Goal: Task Accomplishment & Management: Manage account settings

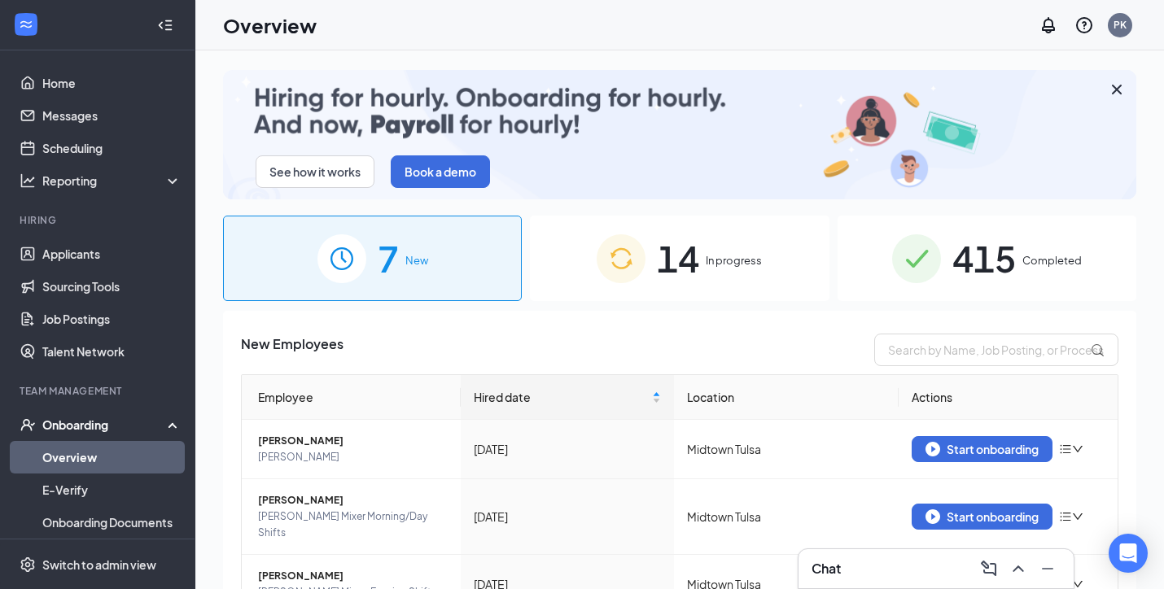
click at [663, 243] on span "14" at bounding box center [678, 258] width 42 height 56
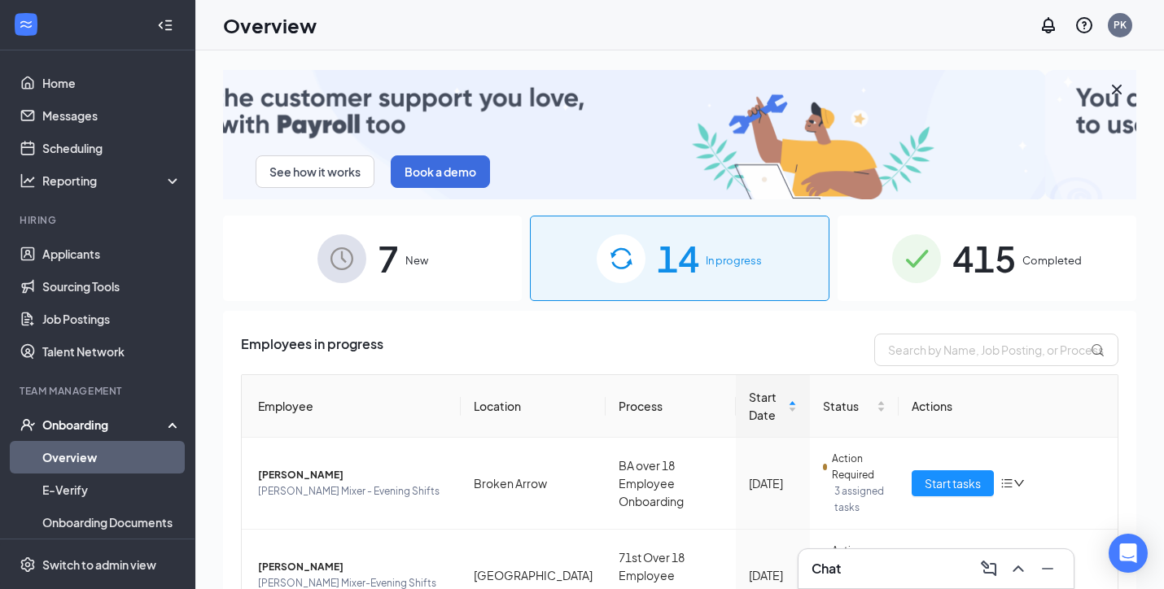
click at [89, 453] on link "Overview" at bounding box center [111, 457] width 139 height 33
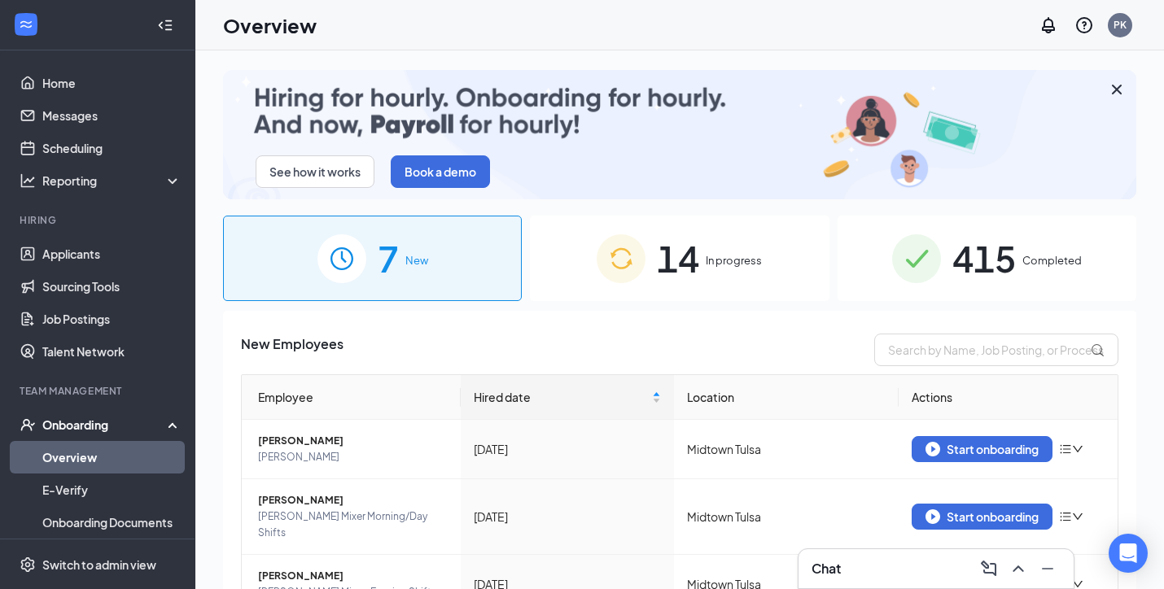
click at [1004, 279] on span "415" at bounding box center [983, 258] width 63 height 56
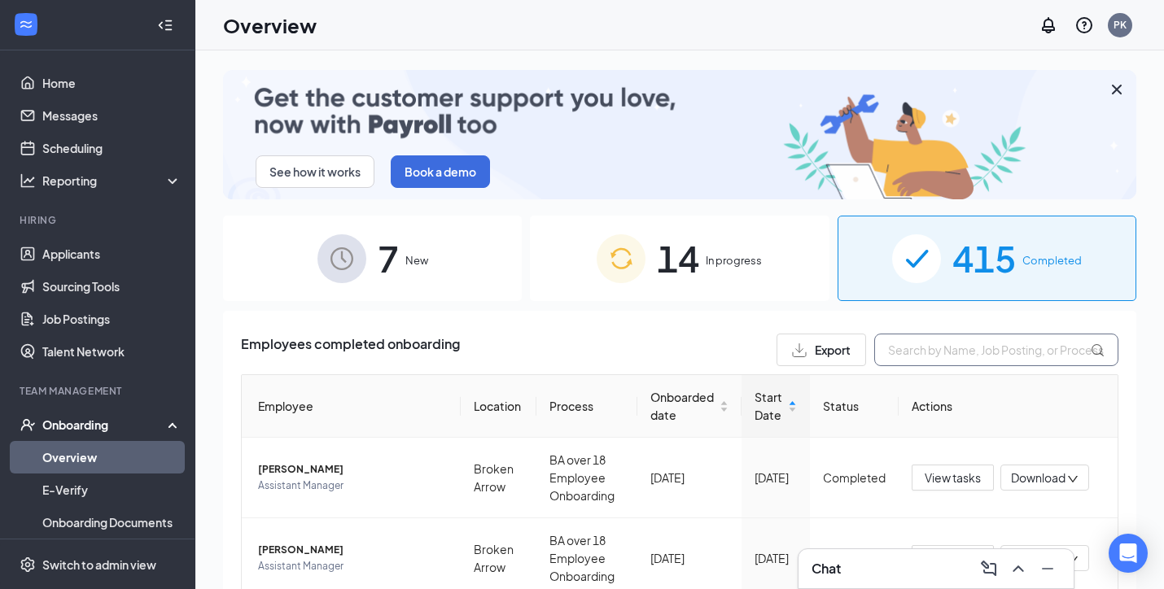
click at [899, 352] on input "text" at bounding box center [996, 350] width 244 height 33
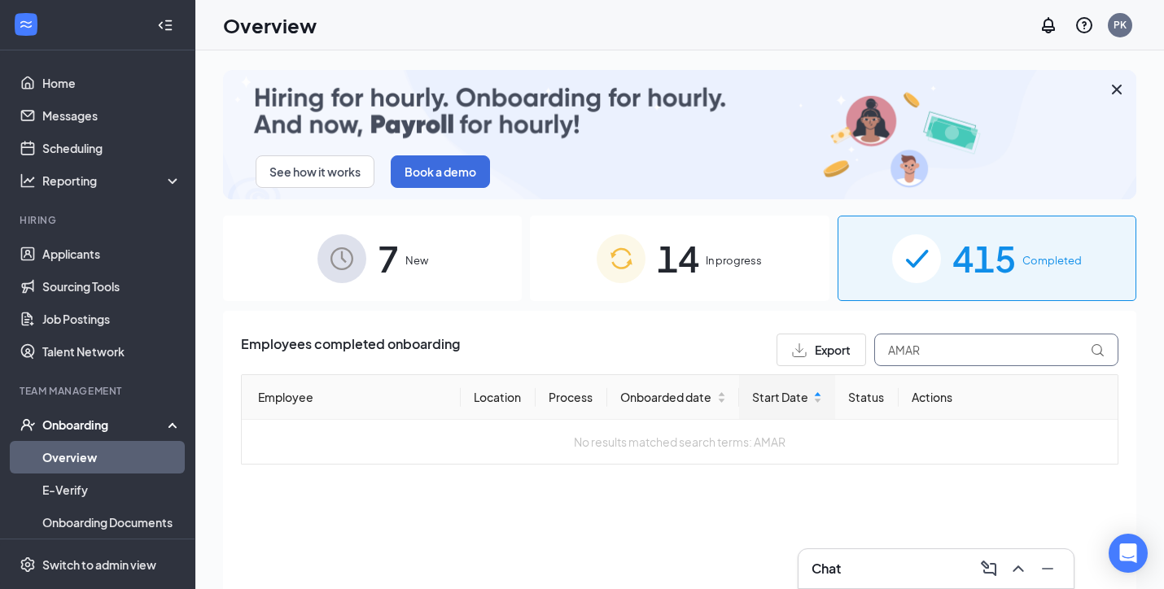
type input "AMAR"
click at [703, 243] on div "14 In progress" at bounding box center [679, 258] width 299 height 85
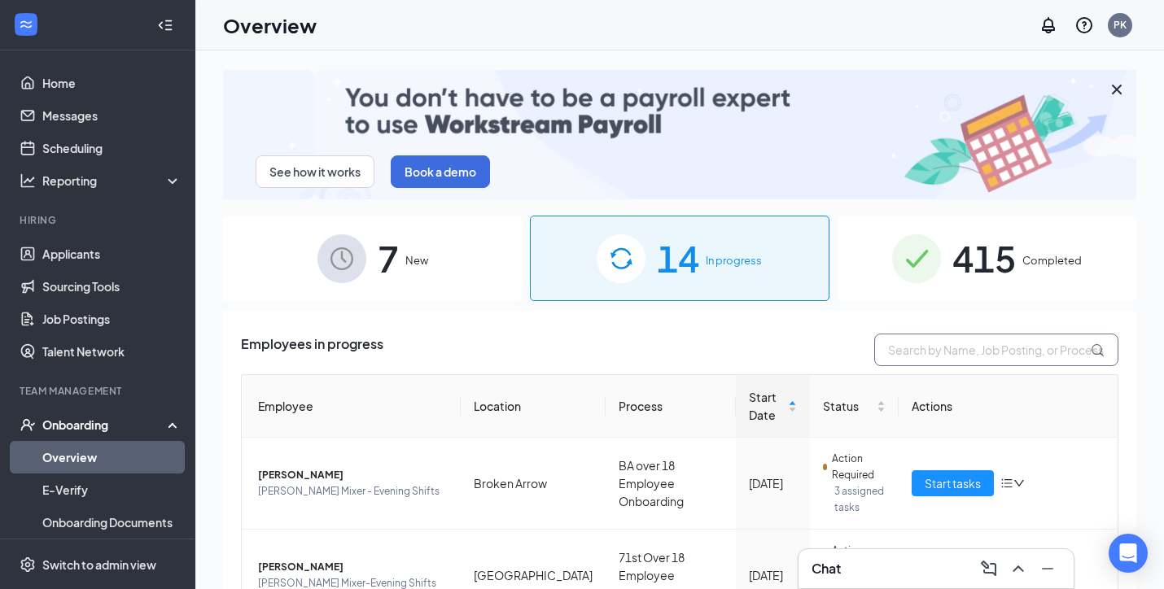
click at [962, 352] on input "text" at bounding box center [996, 350] width 244 height 33
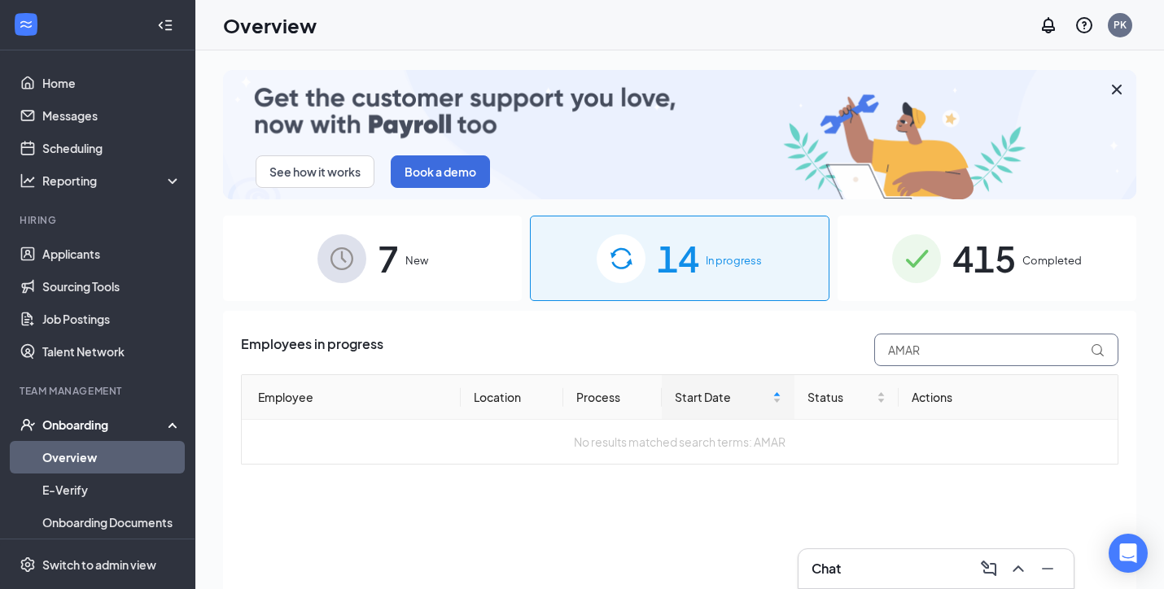
type input "AMAR"
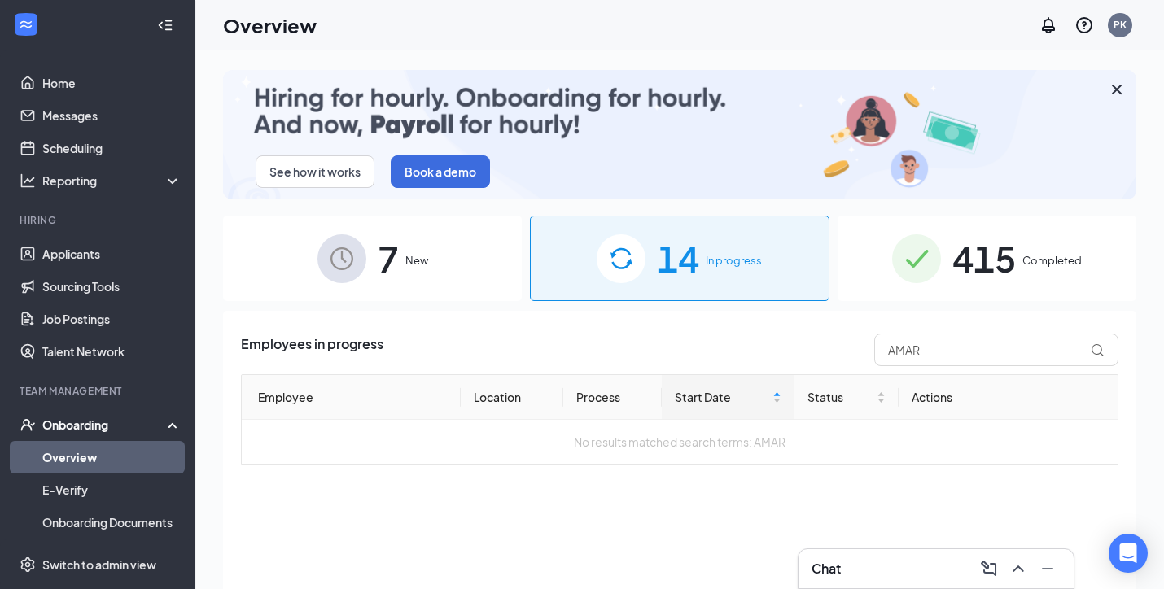
click at [448, 262] on div "7 New" at bounding box center [372, 258] width 299 height 85
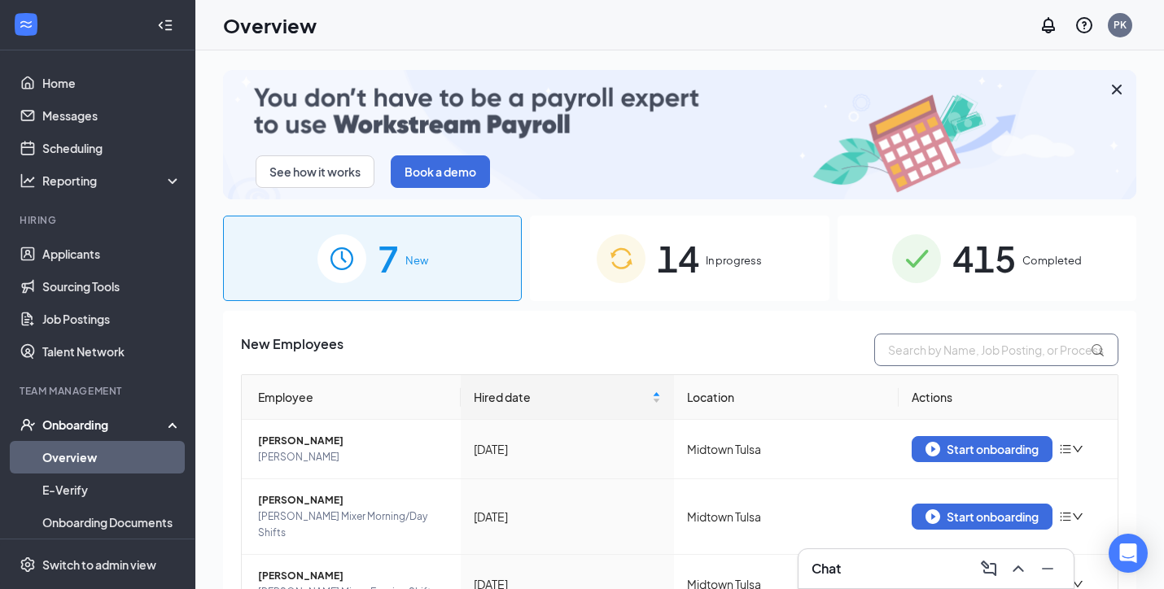
click at [962, 344] on input "text" at bounding box center [996, 350] width 244 height 33
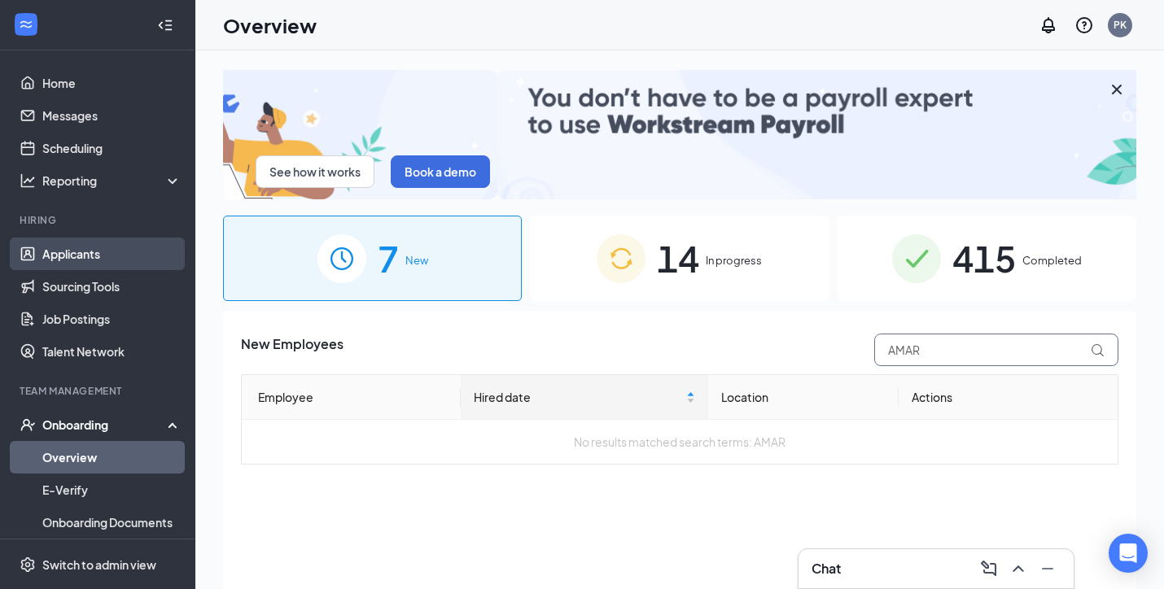
type input "AMAR"
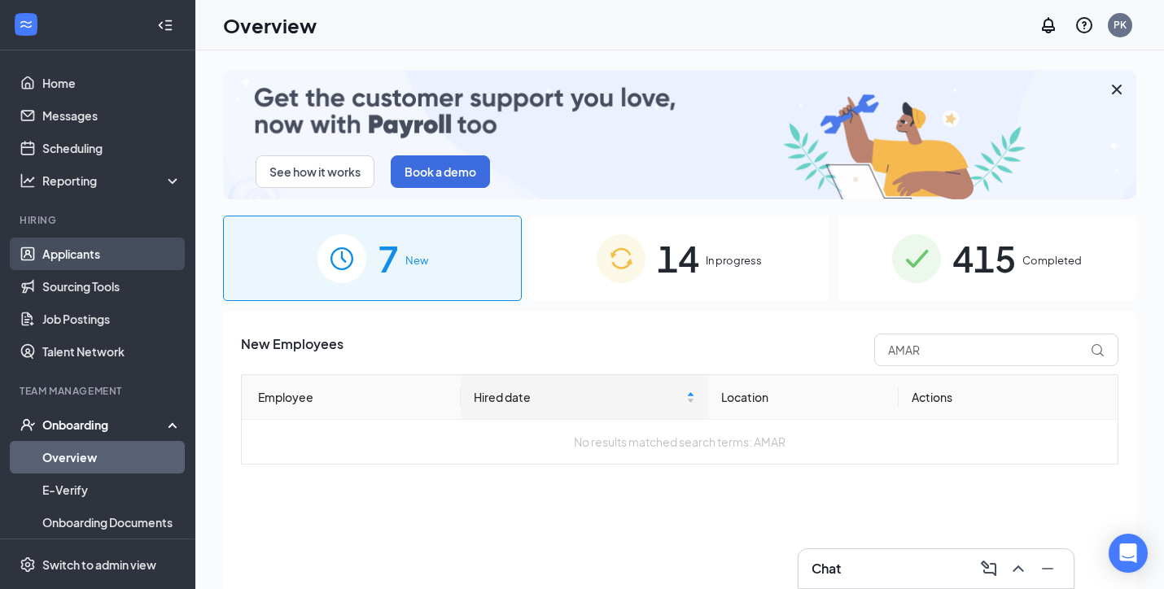
click at [85, 249] on link "Applicants" at bounding box center [111, 254] width 139 height 33
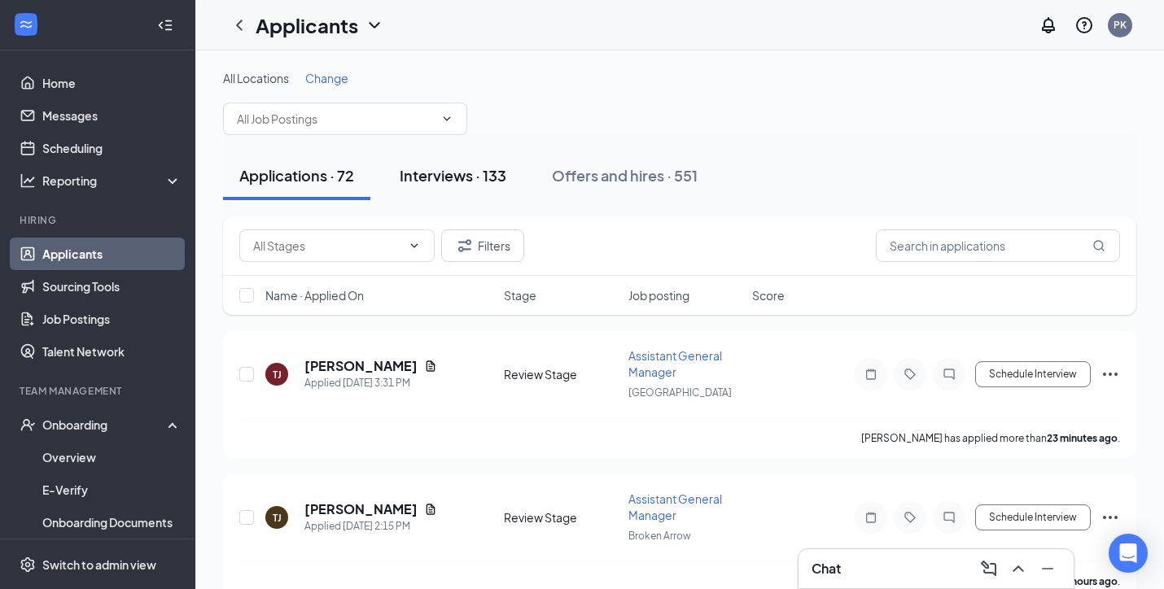
click at [456, 182] on div "Interviews · 133" at bounding box center [453, 175] width 107 height 20
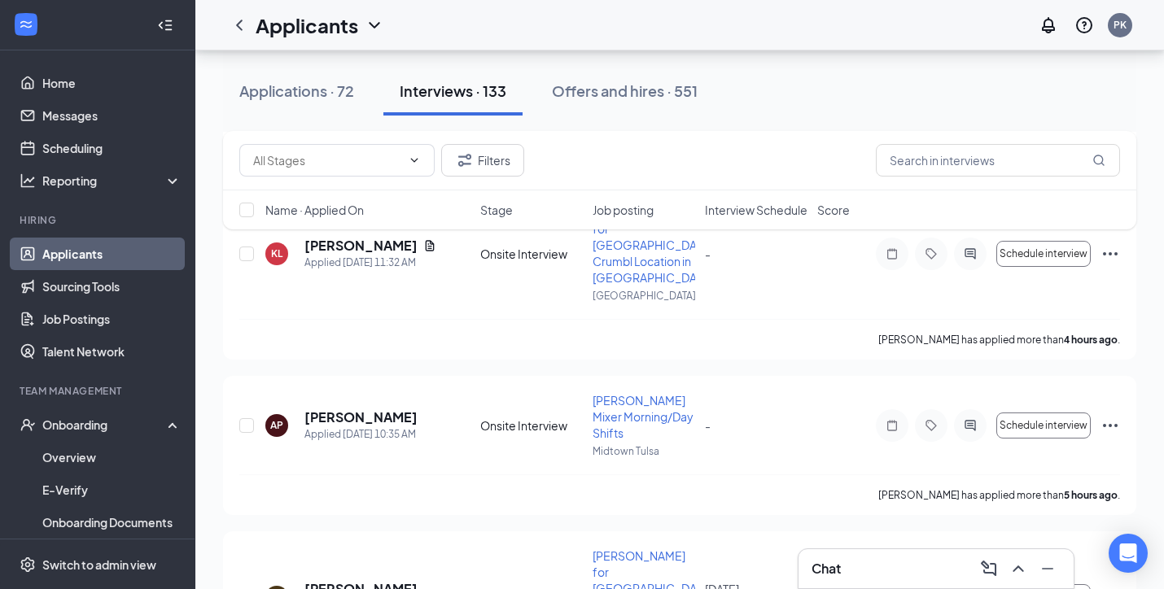
scroll to position [305, 0]
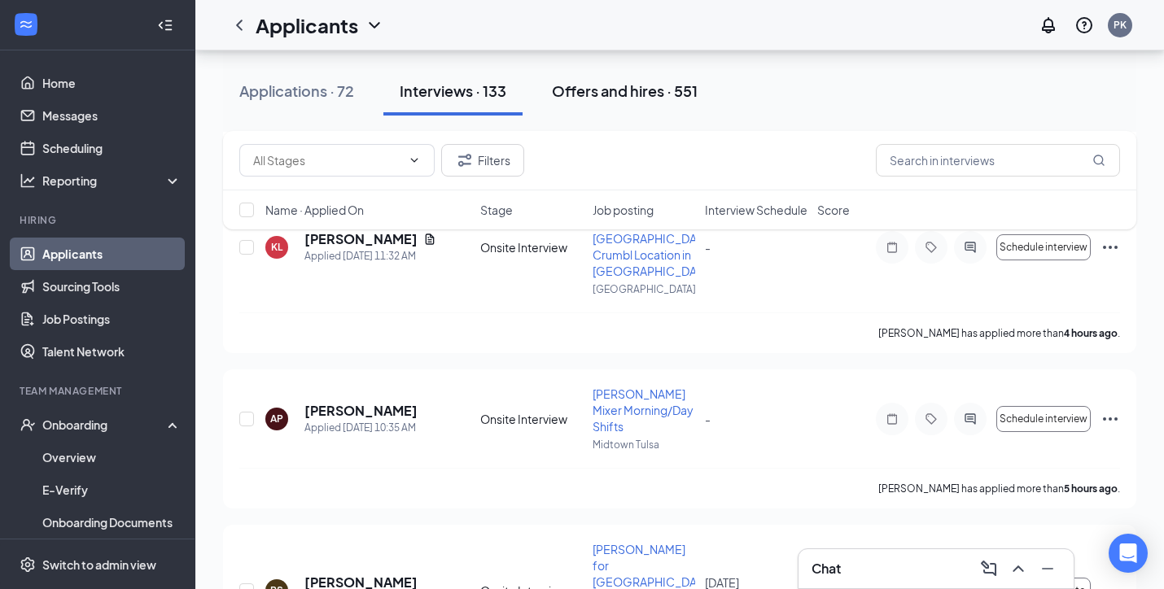
click at [629, 93] on div "Offers and hires · 551" at bounding box center [625, 91] width 146 height 20
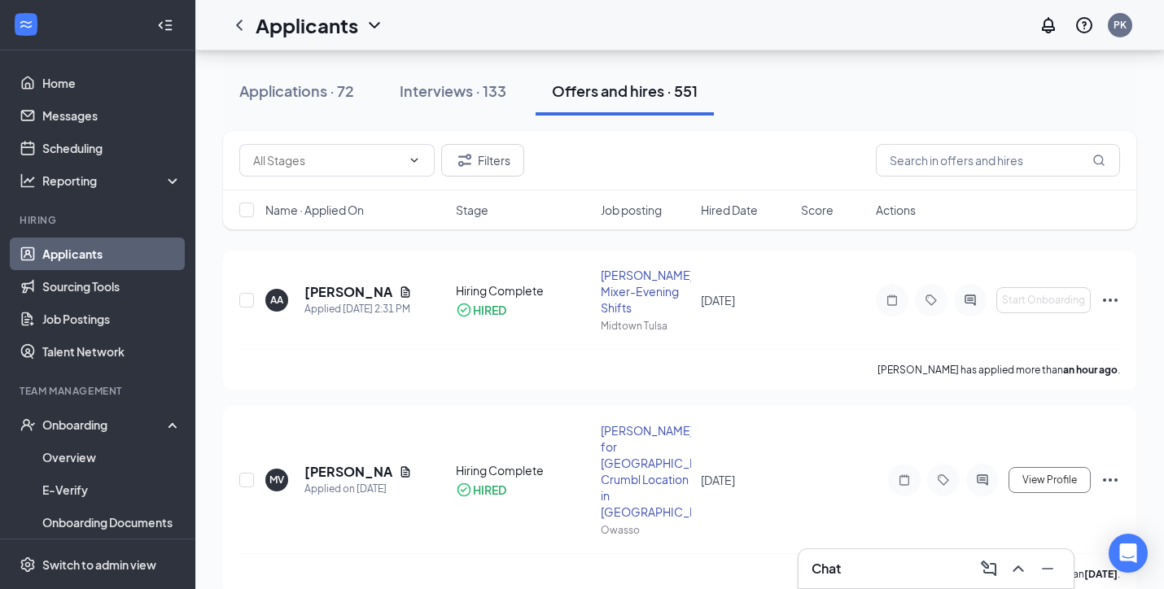
scroll to position [102, 0]
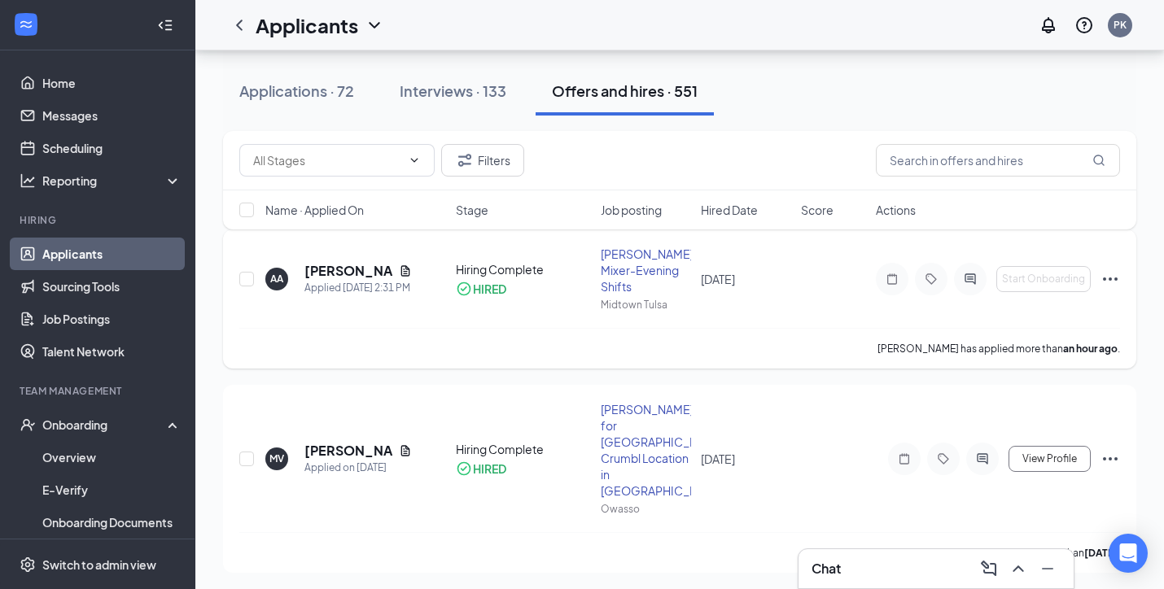
click at [1112, 269] on icon "Ellipses" at bounding box center [1111, 279] width 20 height 20
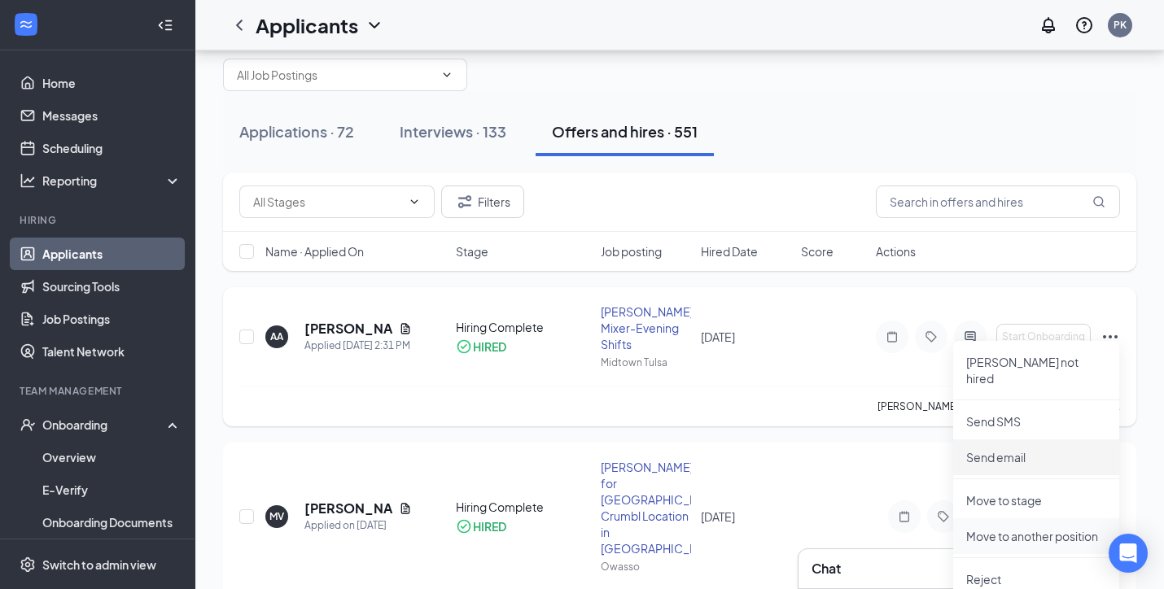
scroll to position [0, 0]
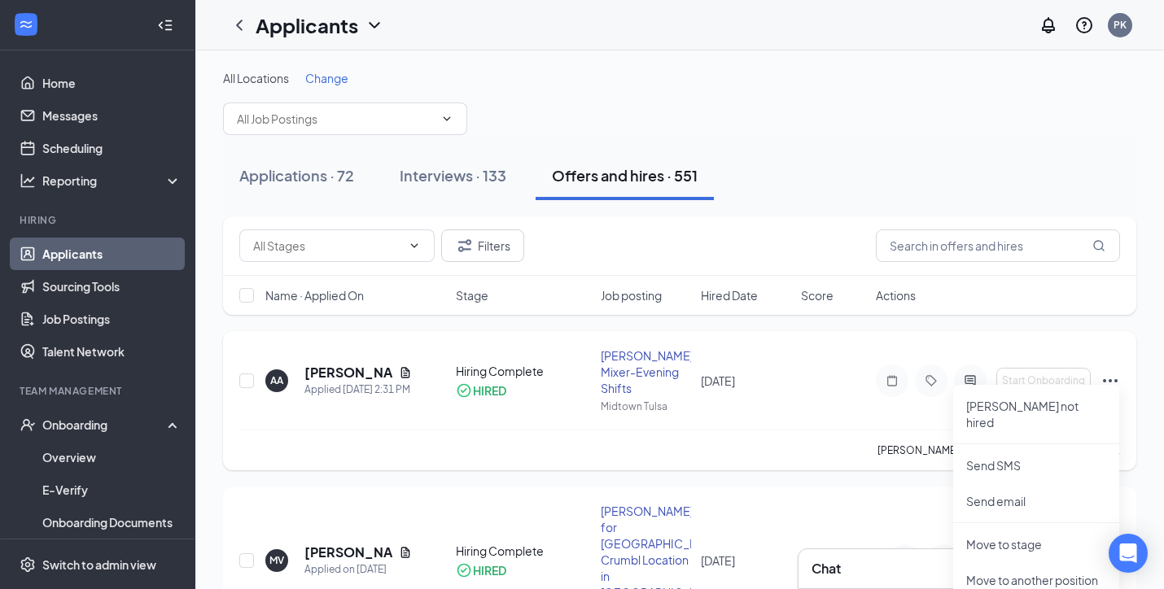
click at [783, 395] on div "AA [PERSON_NAME] Applied [DATE] 2:31 PM Hiring Complete HIRED [PERSON_NAME] Mix…" at bounding box center [679, 389] width 881 height 82
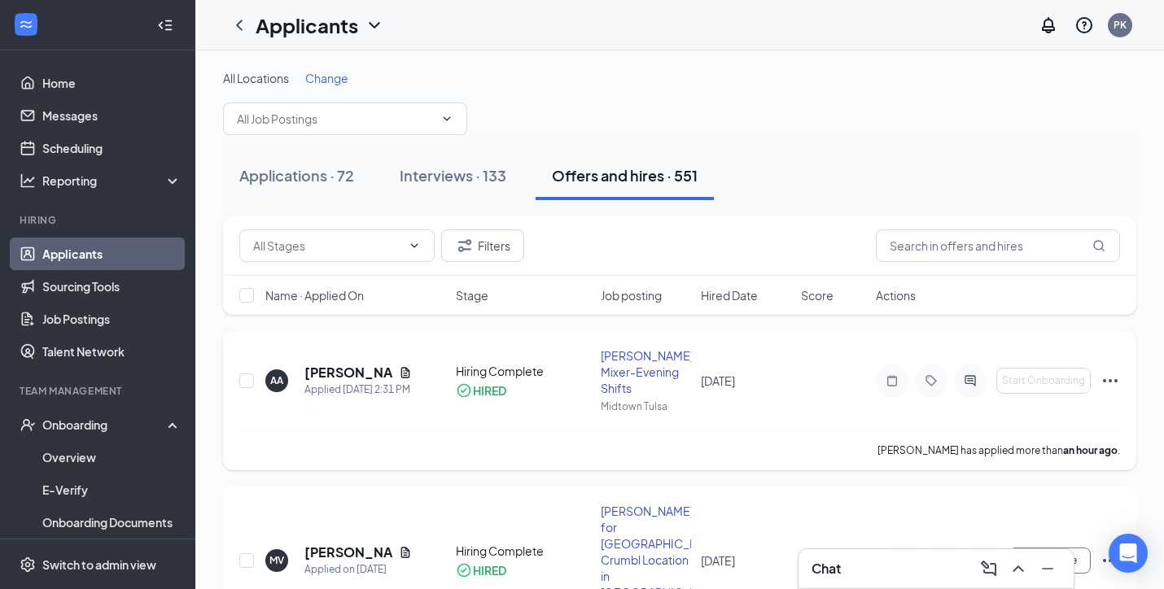
click at [630, 360] on div "[PERSON_NAME] Mixer-Evening Shifts" at bounding box center [646, 372] width 90 height 49
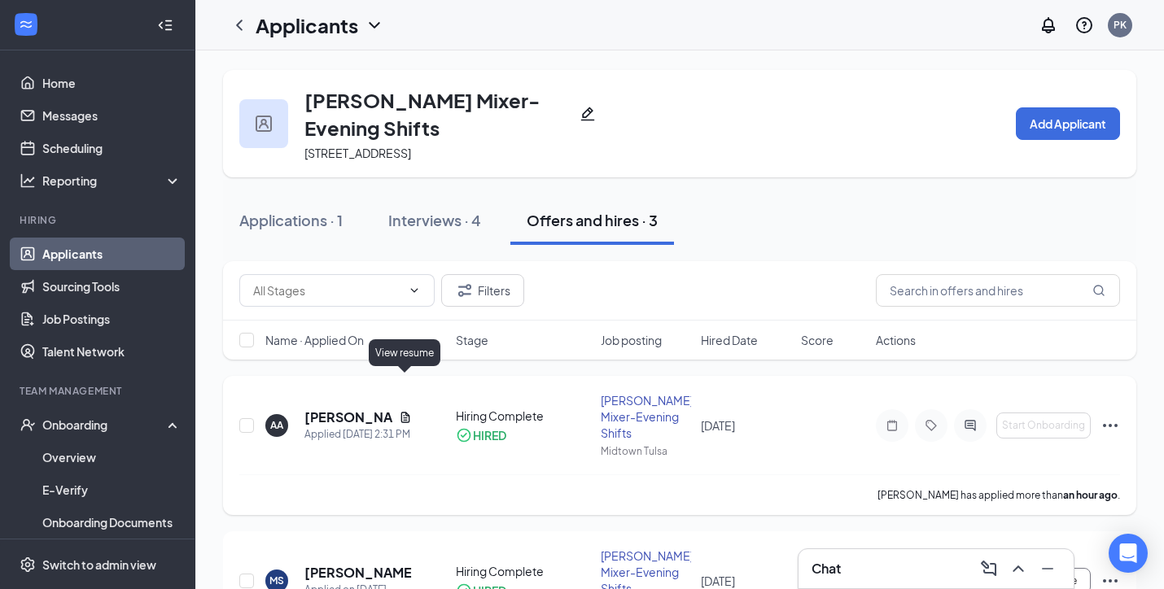
click at [406, 412] on icon "Document" at bounding box center [404, 417] width 9 height 11
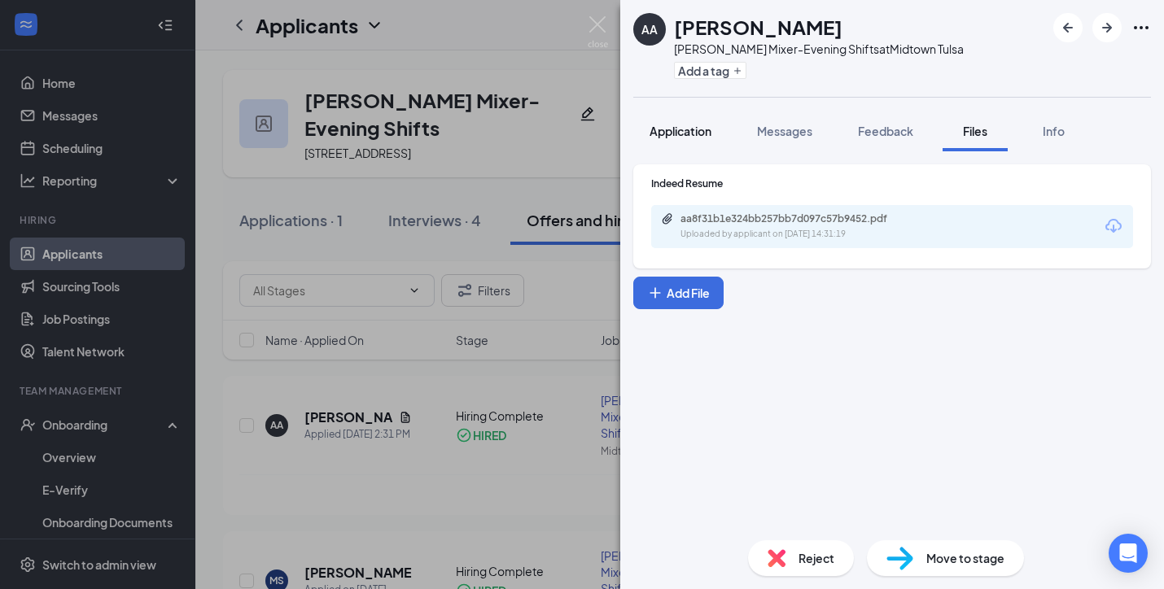
click at [673, 134] on span "Application" at bounding box center [681, 131] width 62 height 15
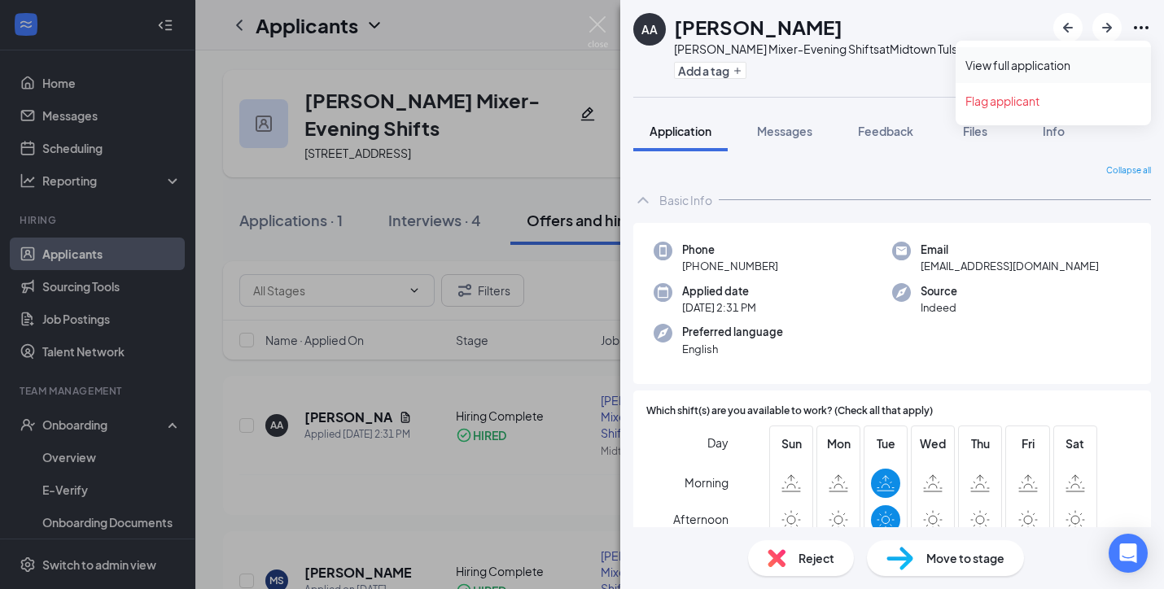
click at [1051, 73] on link "View full application" at bounding box center [1053, 65] width 176 height 16
click at [572, 260] on div "AA Amariona [PERSON_NAME] Mixer-Evening Shifts at [GEOGRAPHIC_DATA] Add a tag A…" at bounding box center [582, 294] width 1164 height 589
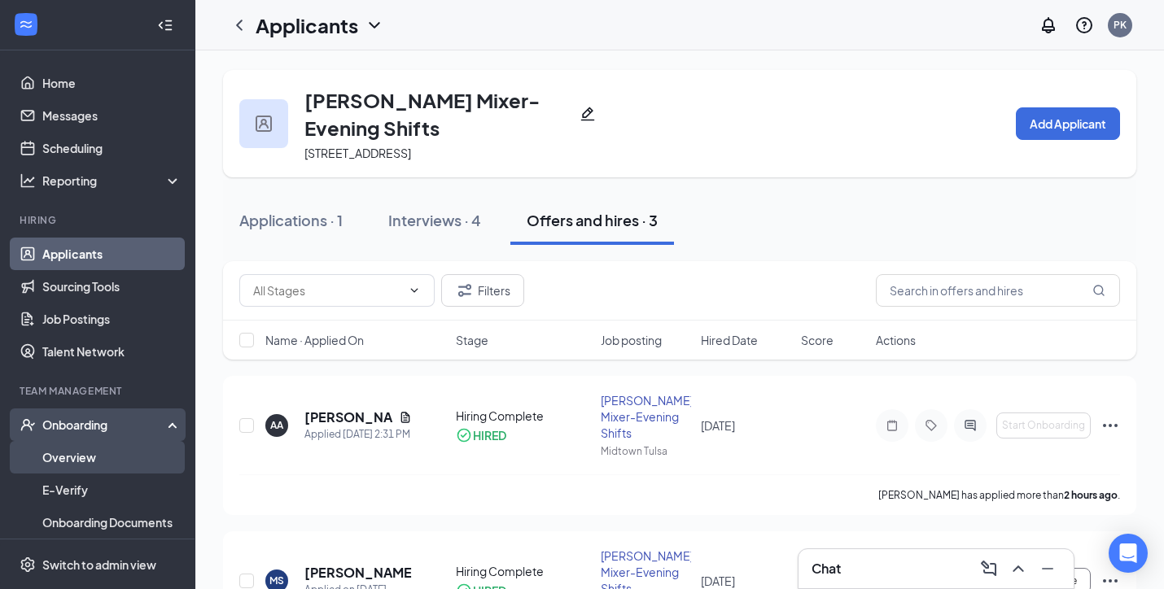
click at [77, 442] on link "Overview" at bounding box center [111, 457] width 139 height 33
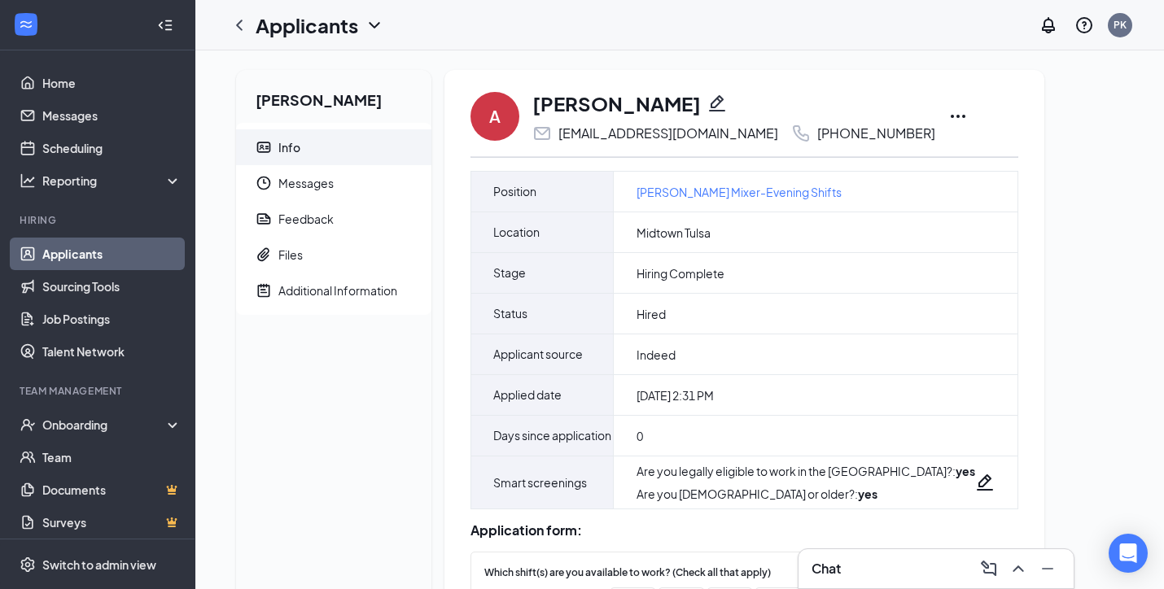
click at [948, 111] on icon "Ellipses" at bounding box center [958, 117] width 20 height 20
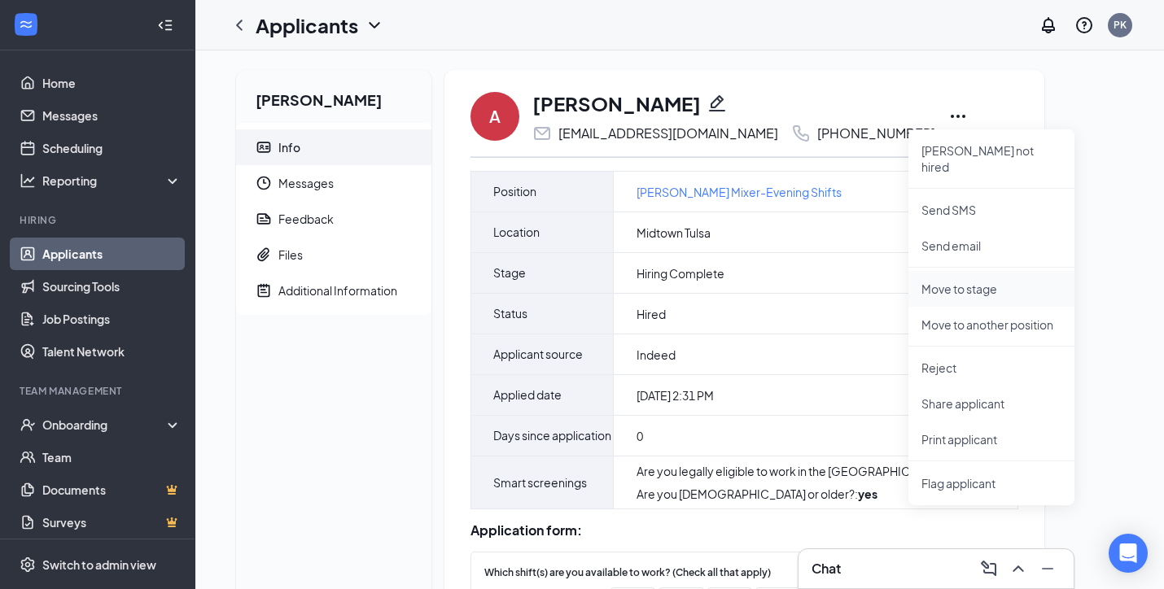
click at [979, 281] on p "Move to stage" at bounding box center [991, 289] width 140 height 16
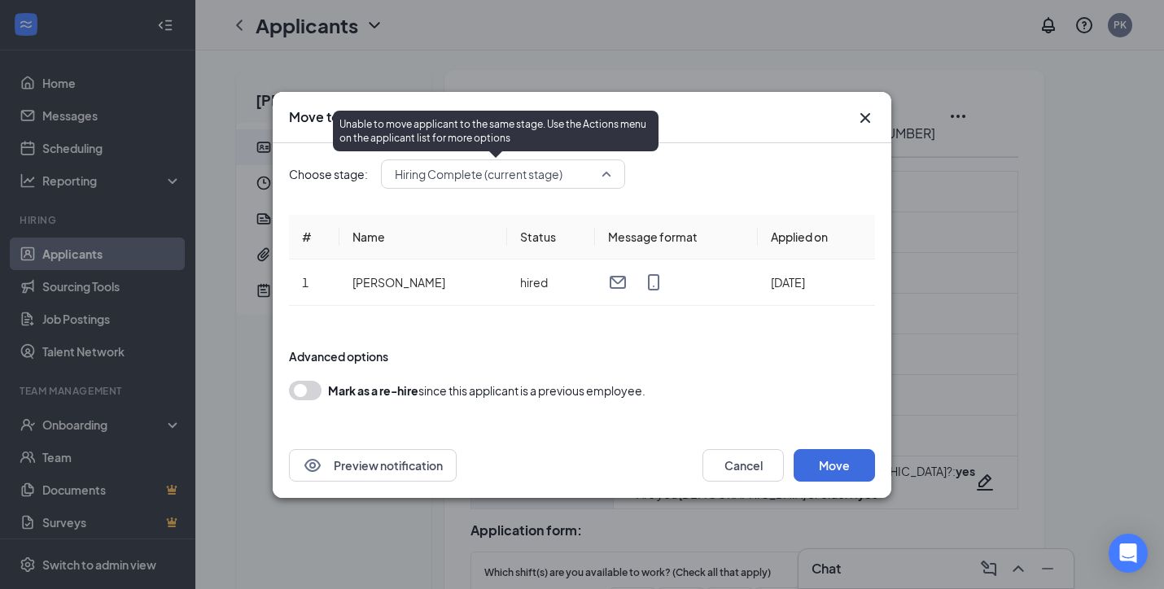
click at [445, 175] on span "Hiring Complete (current stage)" at bounding box center [479, 174] width 168 height 24
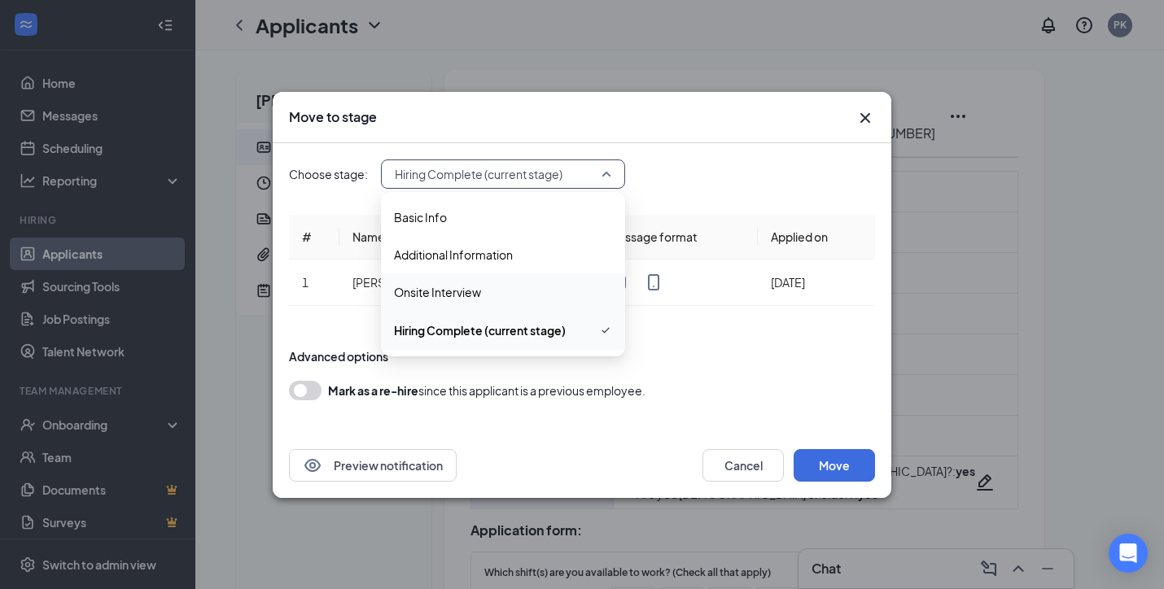
click at [490, 290] on span "Onsite Interview" at bounding box center [503, 292] width 218 height 18
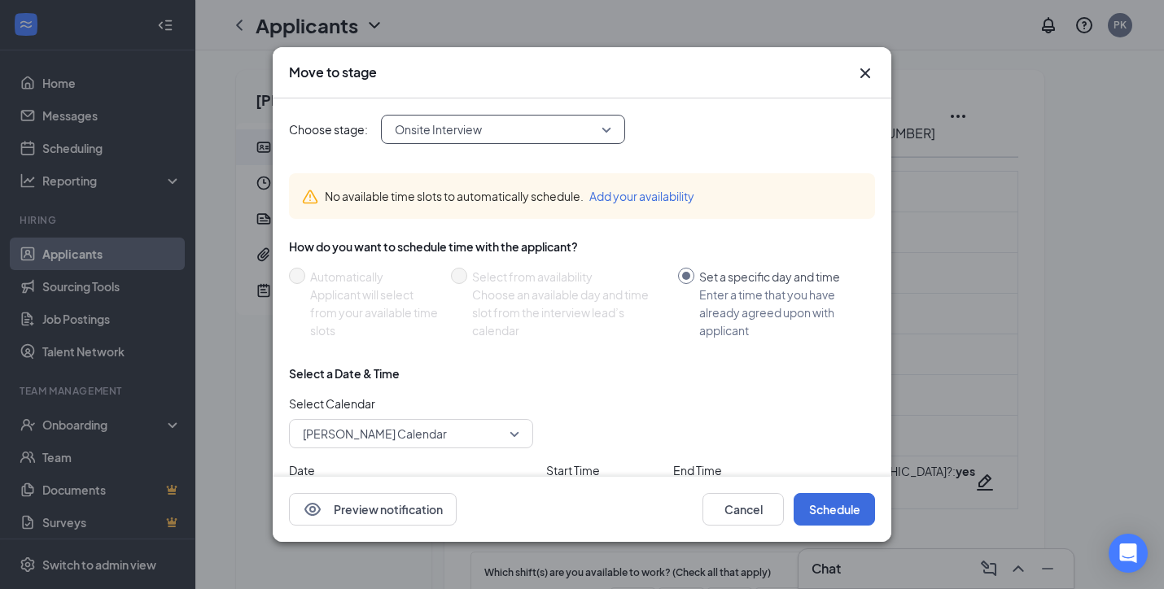
scroll to position [82, 0]
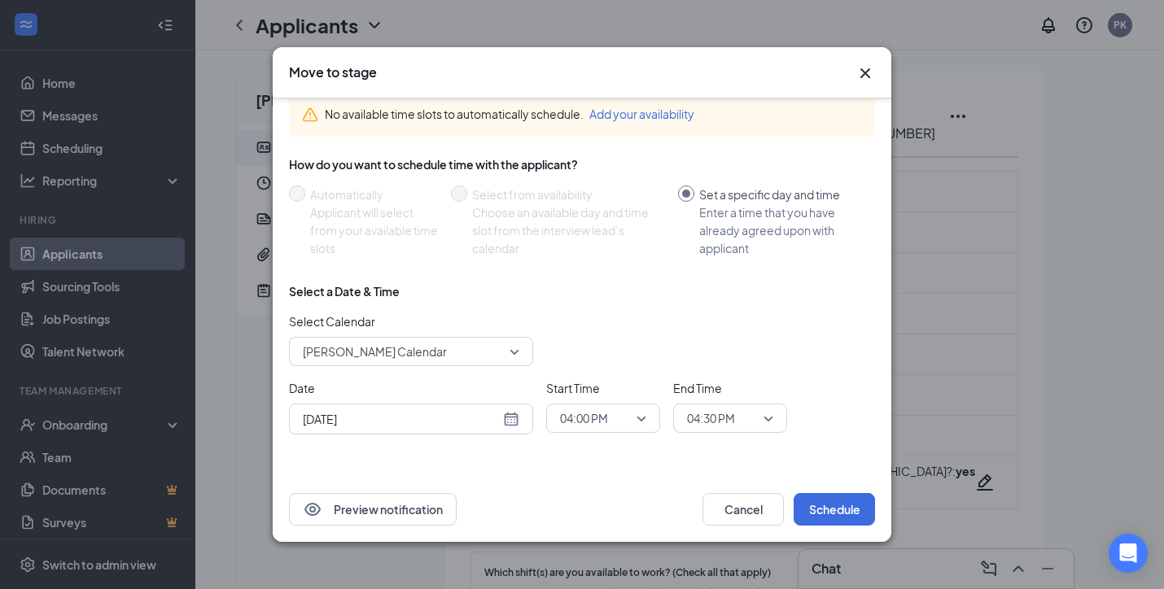
click at [786, 412] on div "04:30 PM" at bounding box center [730, 418] width 114 height 29
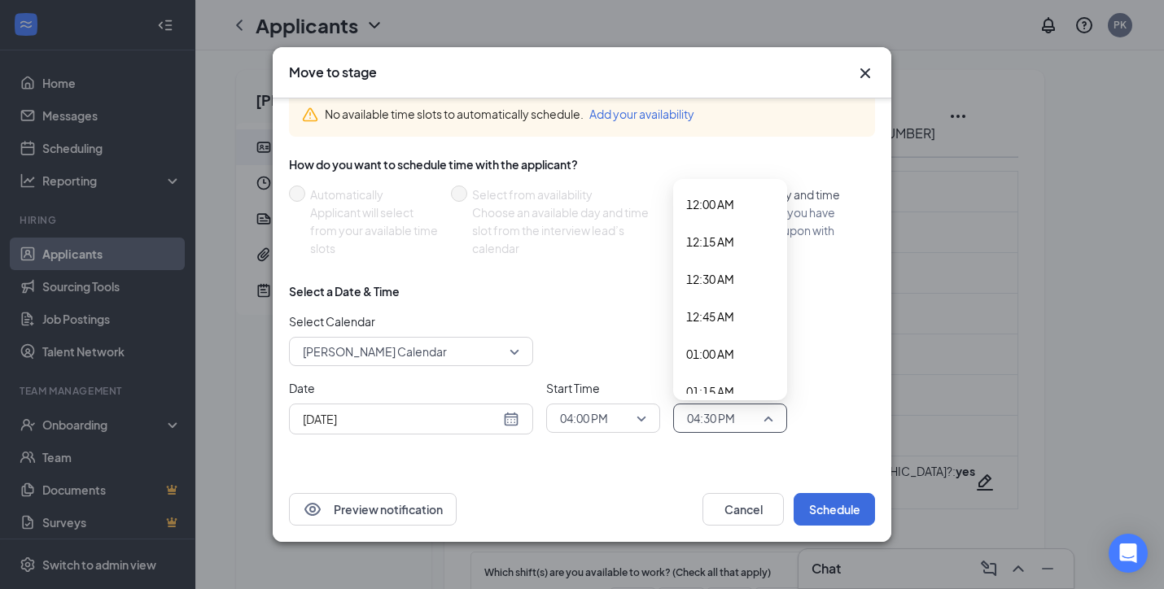
scroll to position [2302, 0]
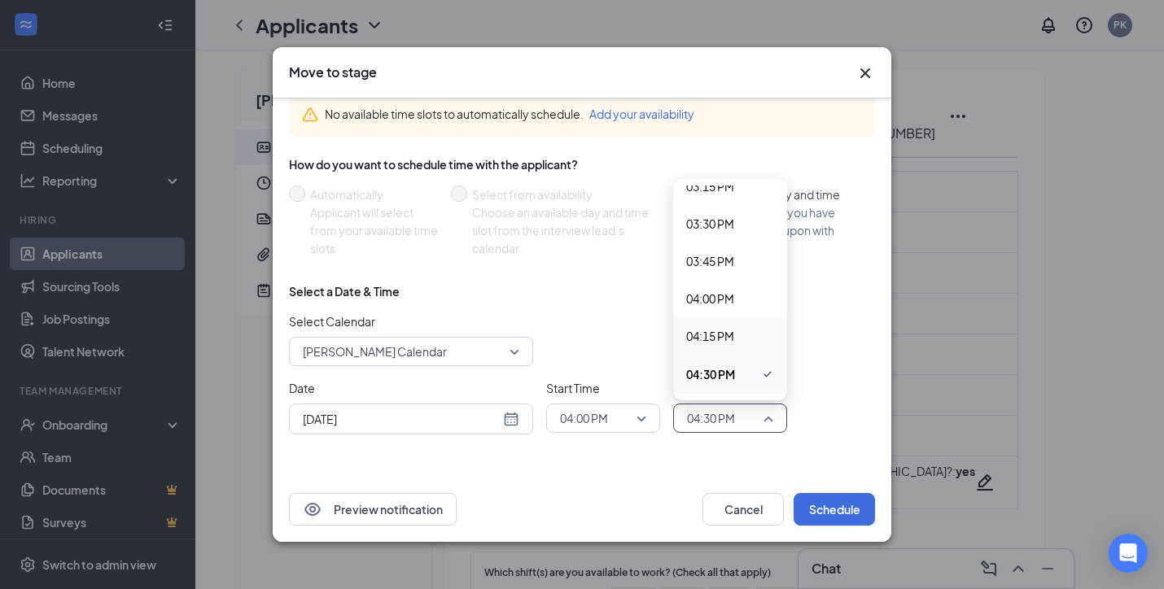
click at [723, 338] on span "04:15 PM" at bounding box center [710, 336] width 48 height 18
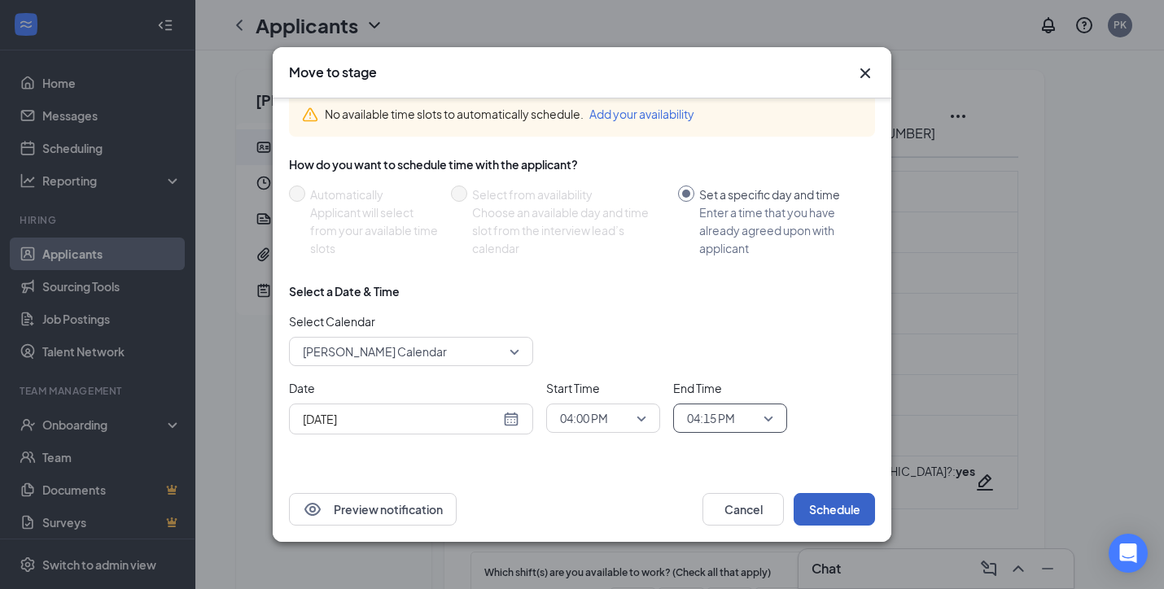
click at [835, 508] on button "Schedule" at bounding box center [834, 509] width 81 height 33
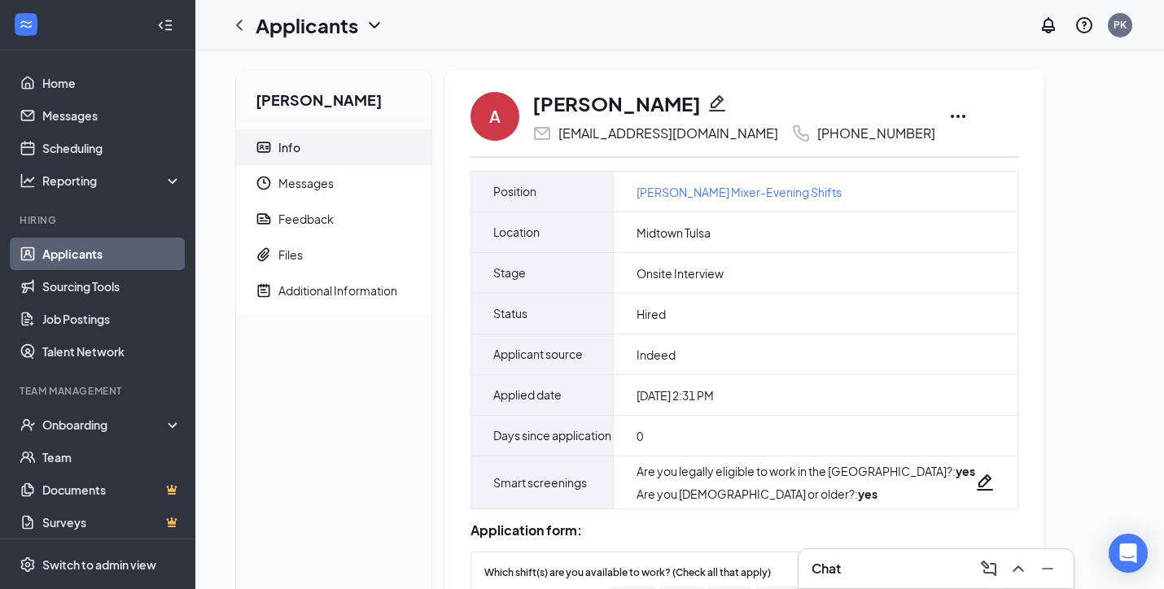
click at [113, 247] on link "Applicants" at bounding box center [111, 254] width 139 height 33
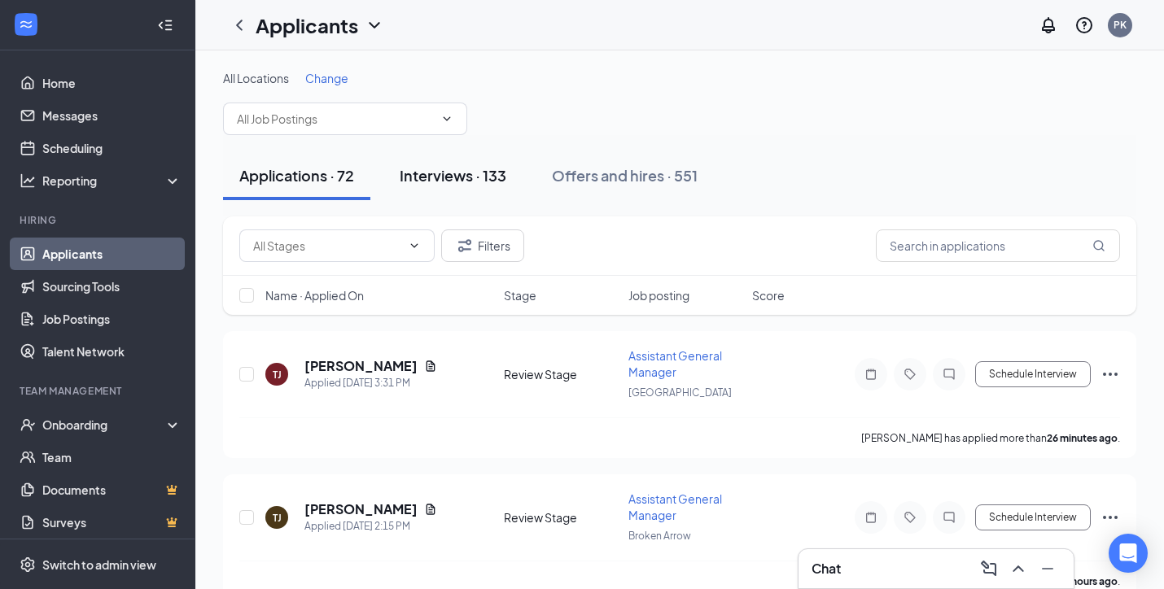
click at [448, 190] on button "Interviews · 133" at bounding box center [452, 175] width 139 height 49
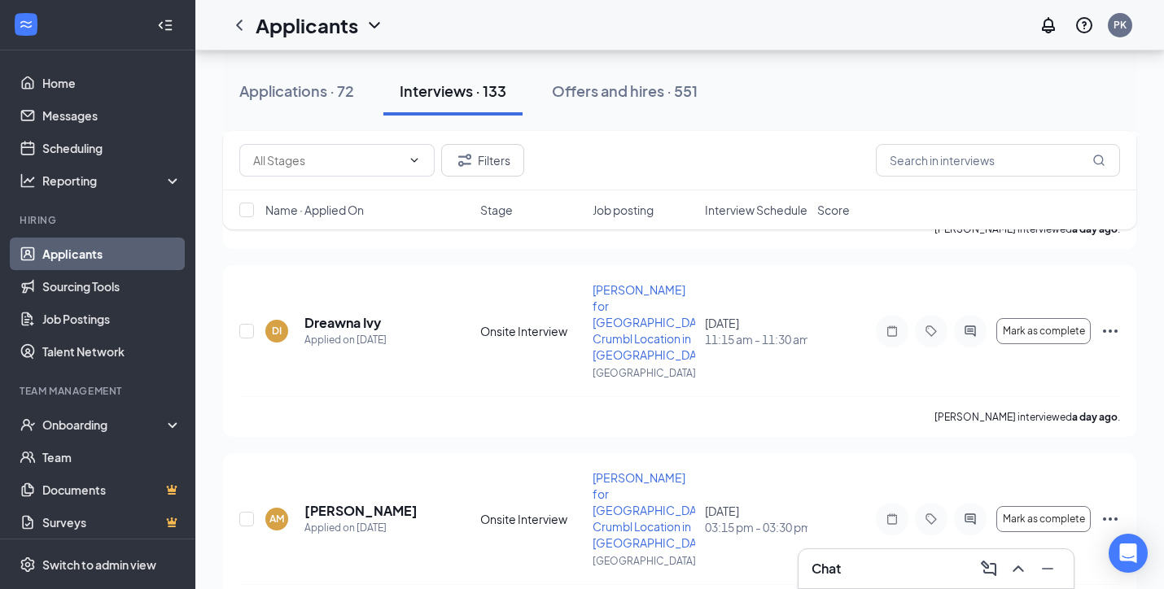
scroll to position [7158, 0]
click at [946, 168] on input "text" at bounding box center [998, 160] width 244 height 33
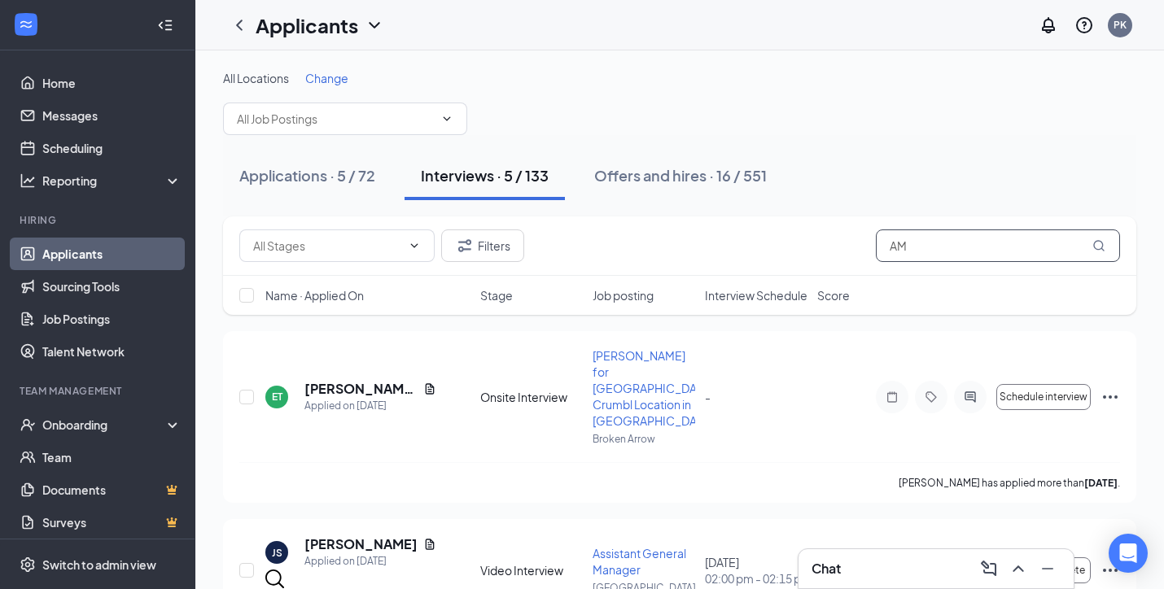
type input "A"
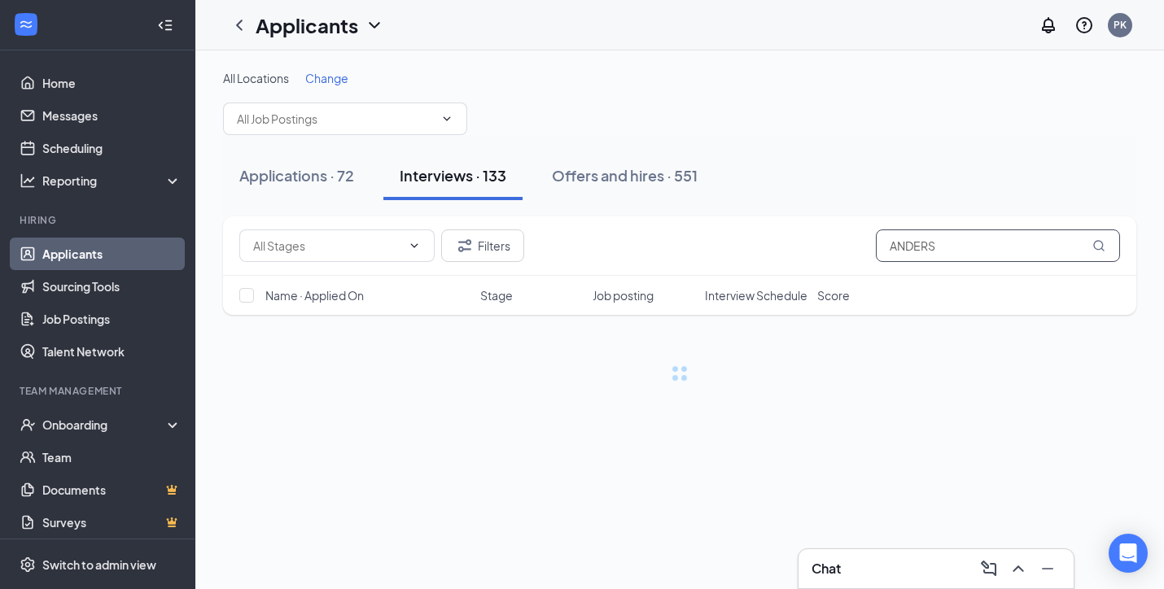
type input "ANDERS"
click at [307, 167] on div "Applications · 72" at bounding box center [296, 175] width 115 height 20
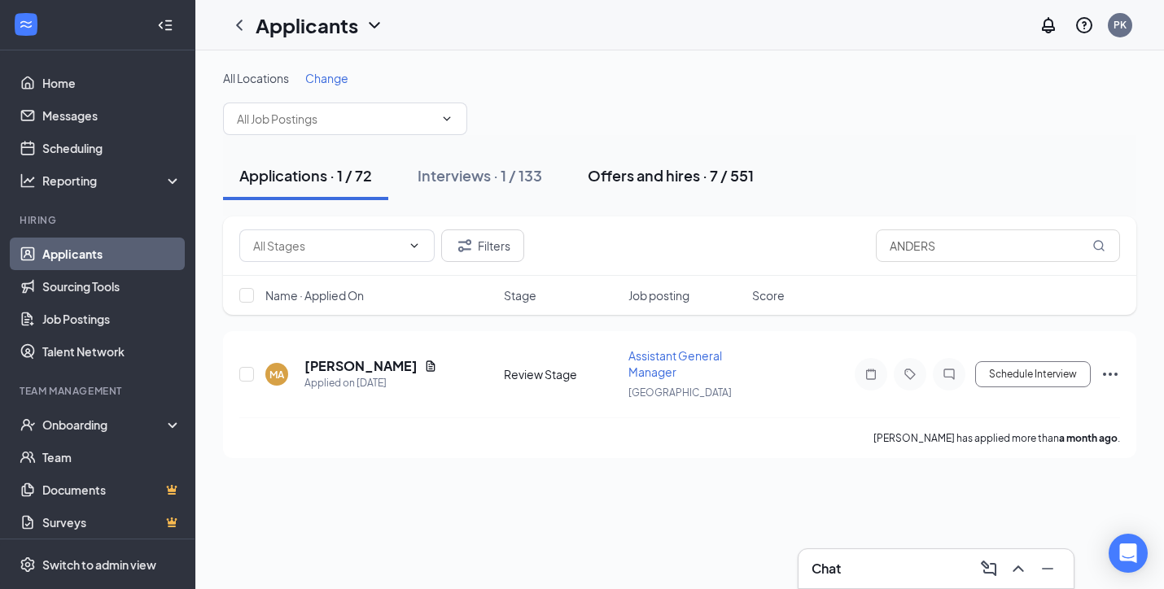
click at [632, 176] on div "Offers and hires · 7 / 551" at bounding box center [671, 175] width 166 height 20
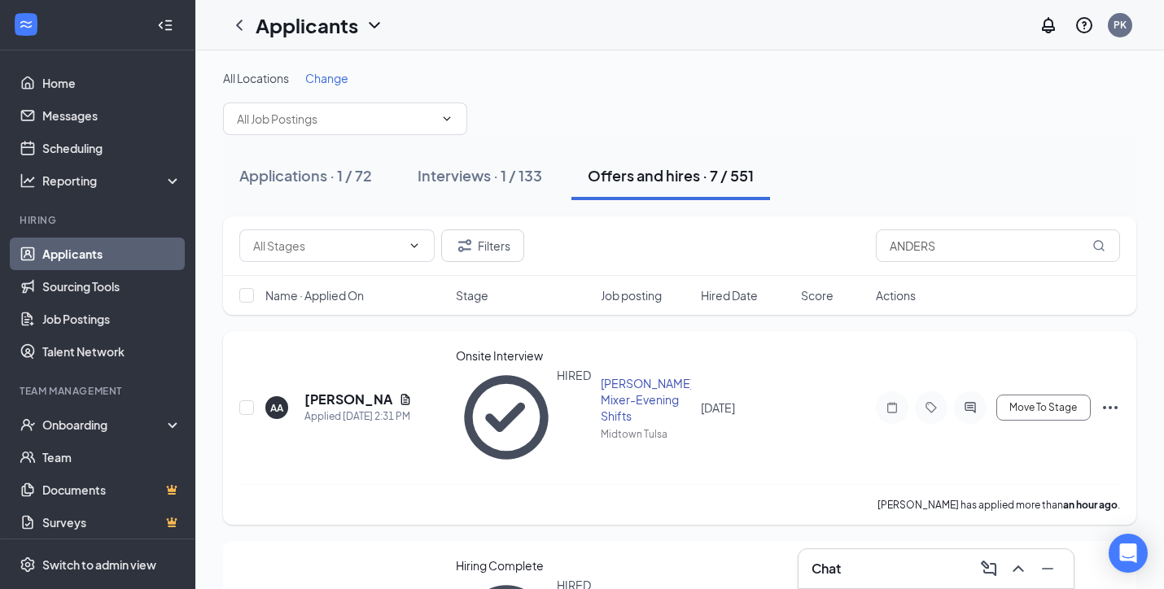
click at [1110, 406] on icon "Ellipses" at bounding box center [1110, 407] width 15 height 3
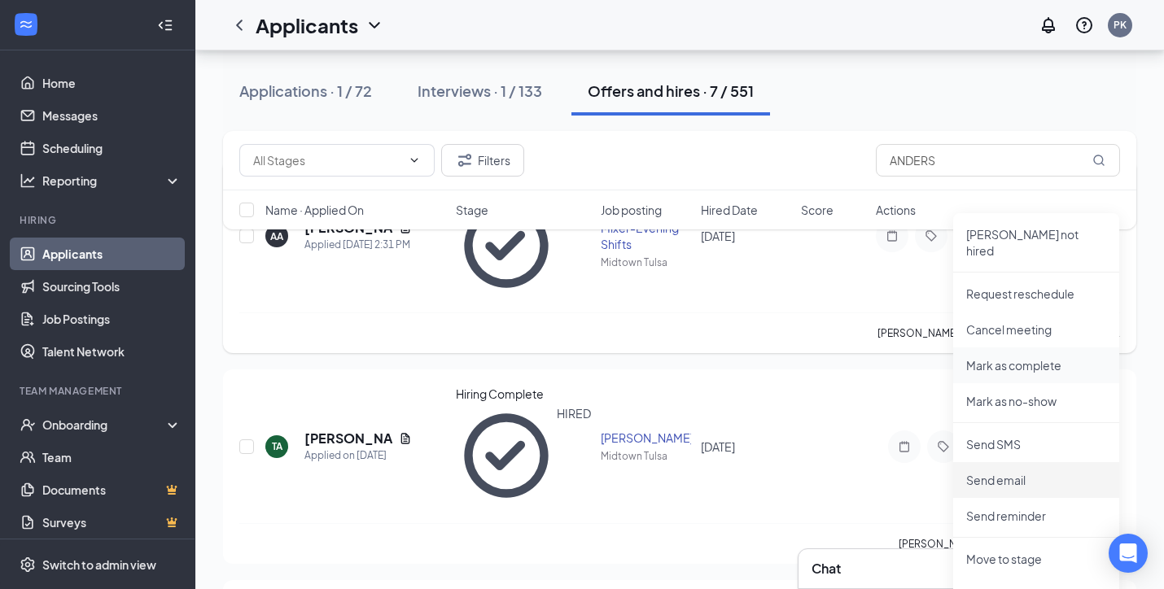
scroll to position [173, 0]
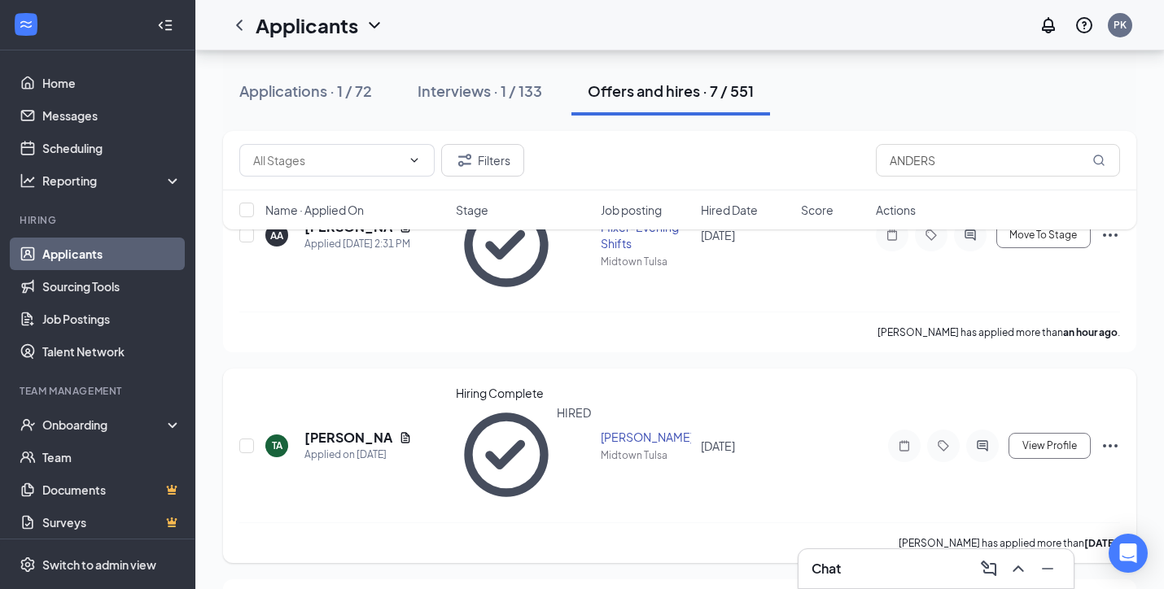
click at [711, 523] on div "Toshiba Anderson has applied more than 7 days ago ." at bounding box center [679, 543] width 881 height 41
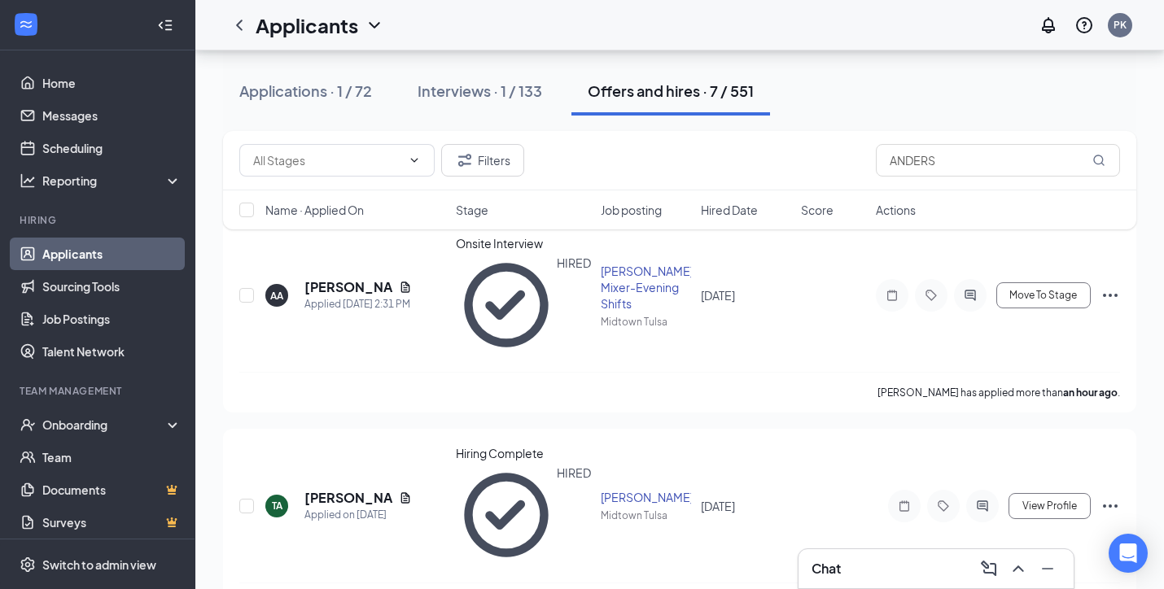
scroll to position [120, 0]
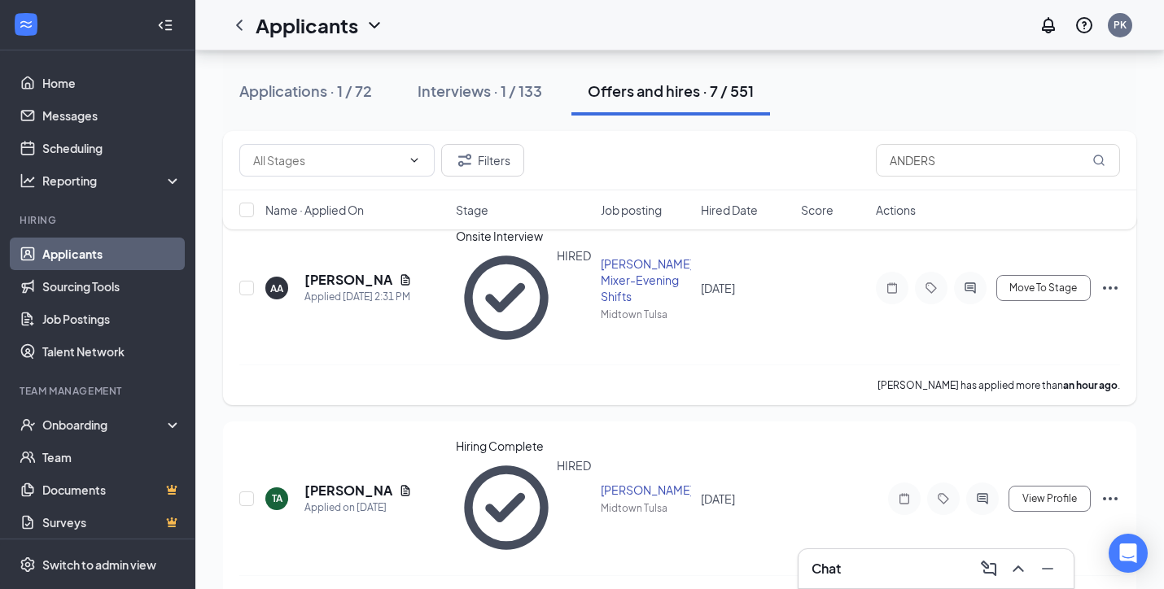
click at [1108, 278] on icon "Ellipses" at bounding box center [1111, 288] width 20 height 20
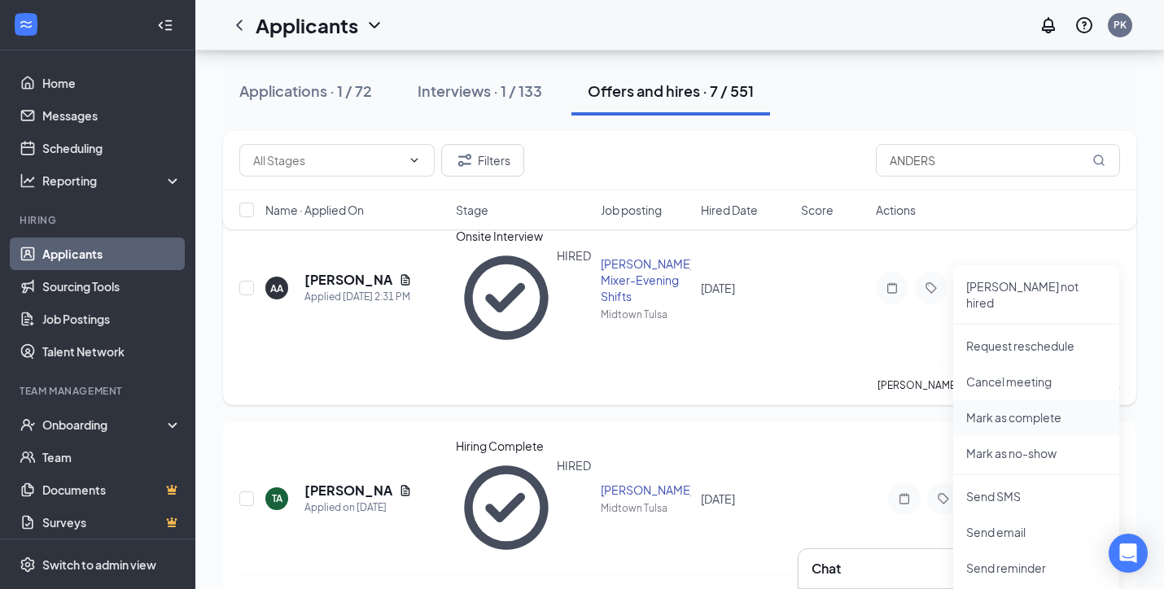
click at [1056, 409] on p "Mark as complete" at bounding box center [1036, 417] width 140 height 16
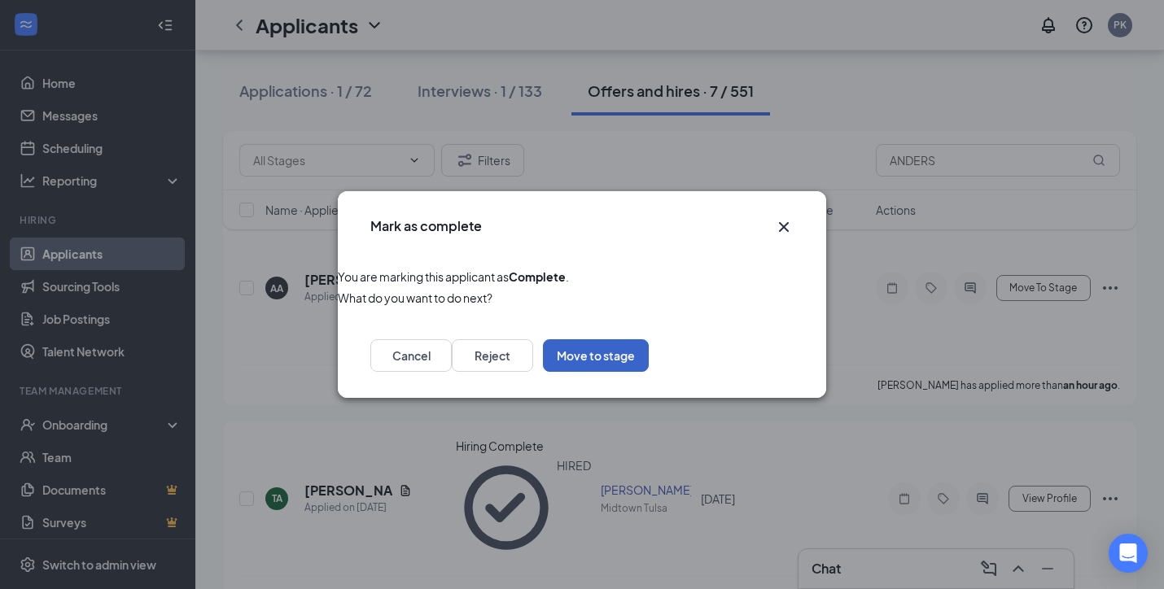
click at [649, 355] on button "Move to stage" at bounding box center [596, 355] width 106 height 33
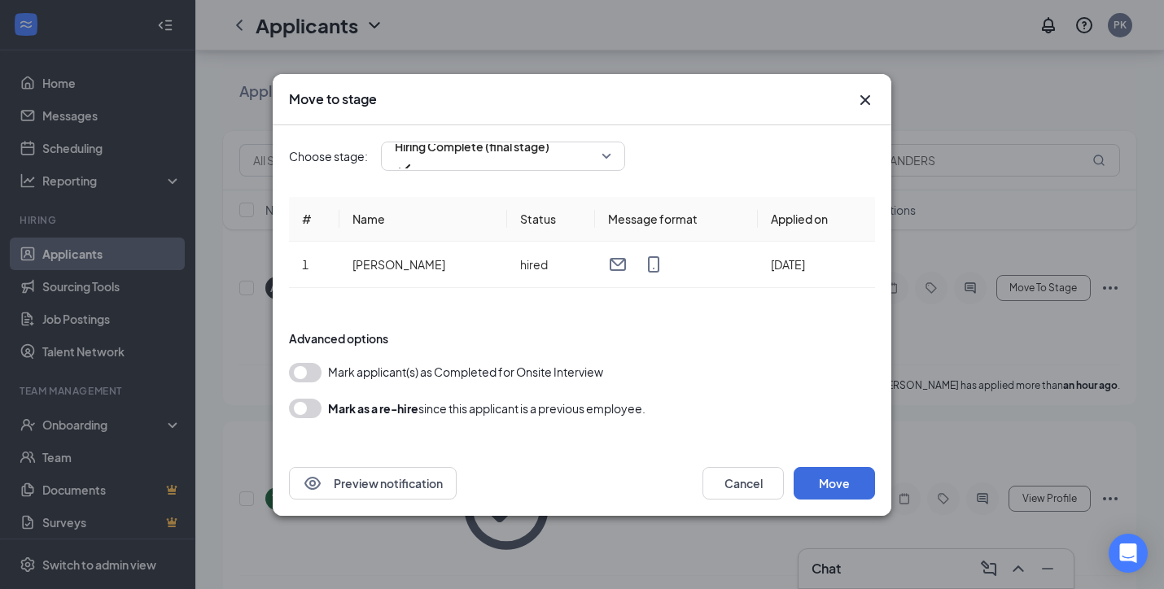
click at [305, 373] on button "button" at bounding box center [305, 373] width 33 height 20
click at [838, 479] on button "Move" at bounding box center [834, 483] width 81 height 33
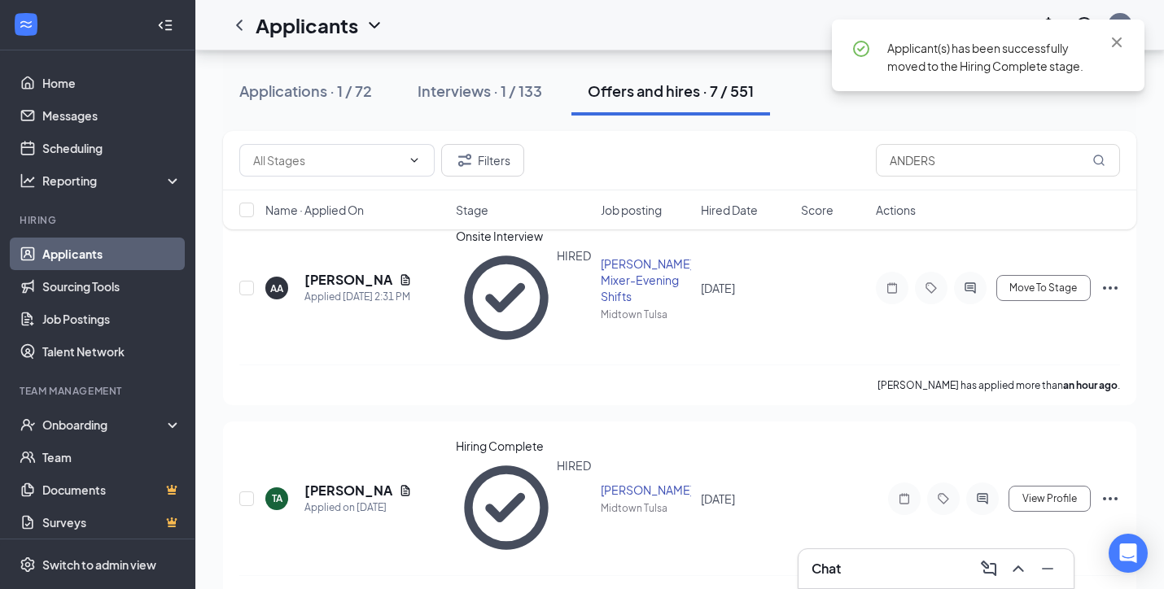
scroll to position [0, 0]
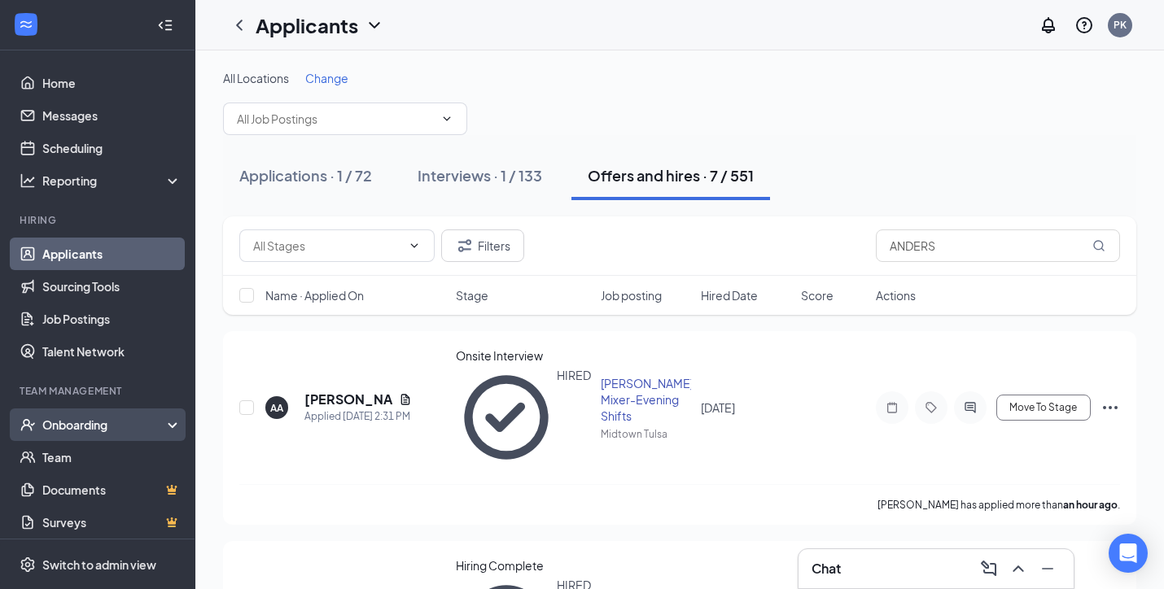
click at [81, 425] on div "Onboarding" at bounding box center [104, 425] width 125 height 16
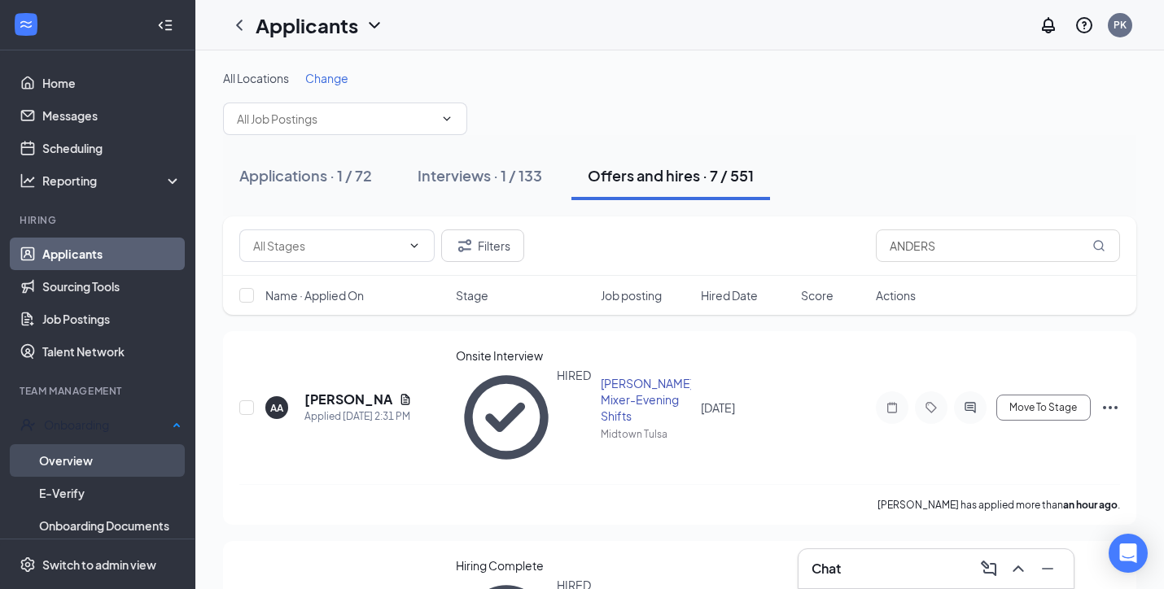
click at [85, 454] on link "Overview" at bounding box center [110, 460] width 142 height 33
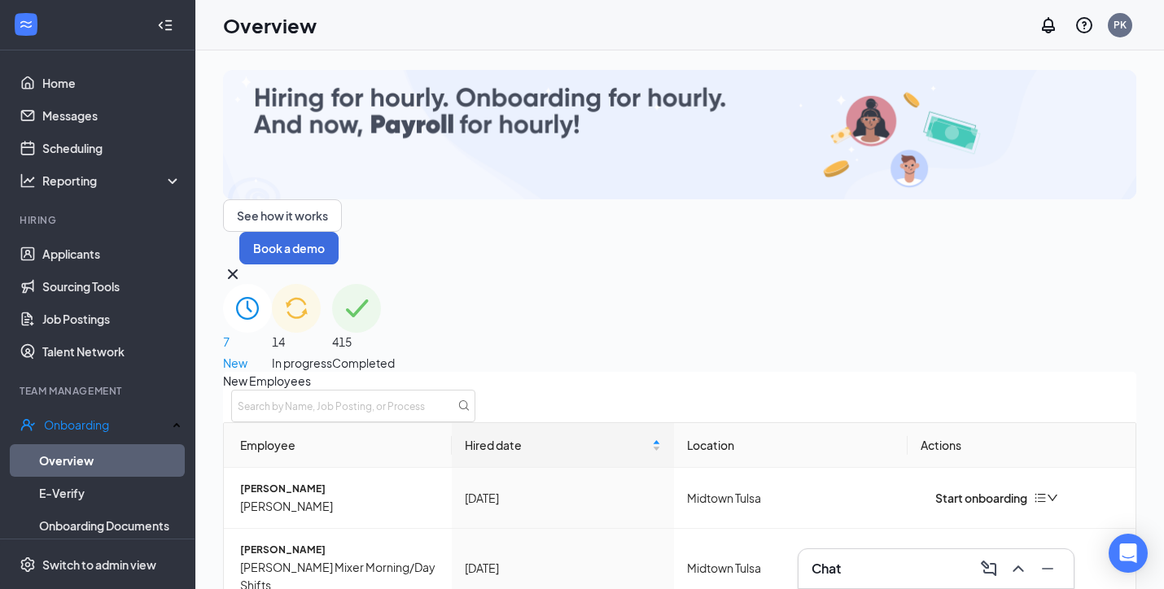
click at [332, 333] on span "14" at bounding box center [302, 342] width 60 height 18
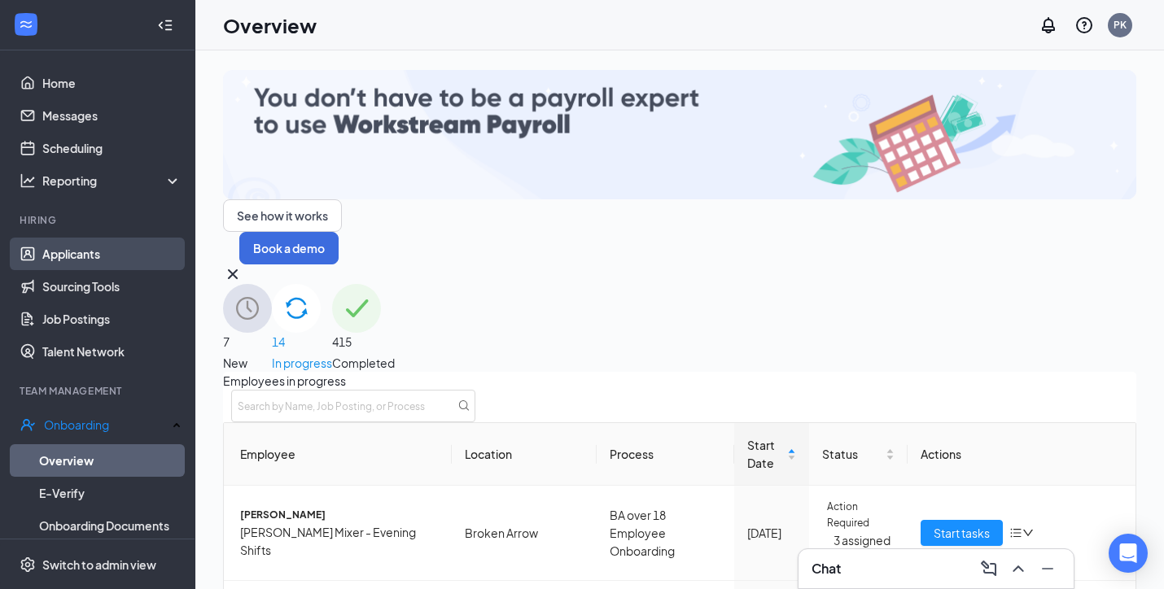
click at [69, 260] on link "Applicants" at bounding box center [111, 254] width 139 height 33
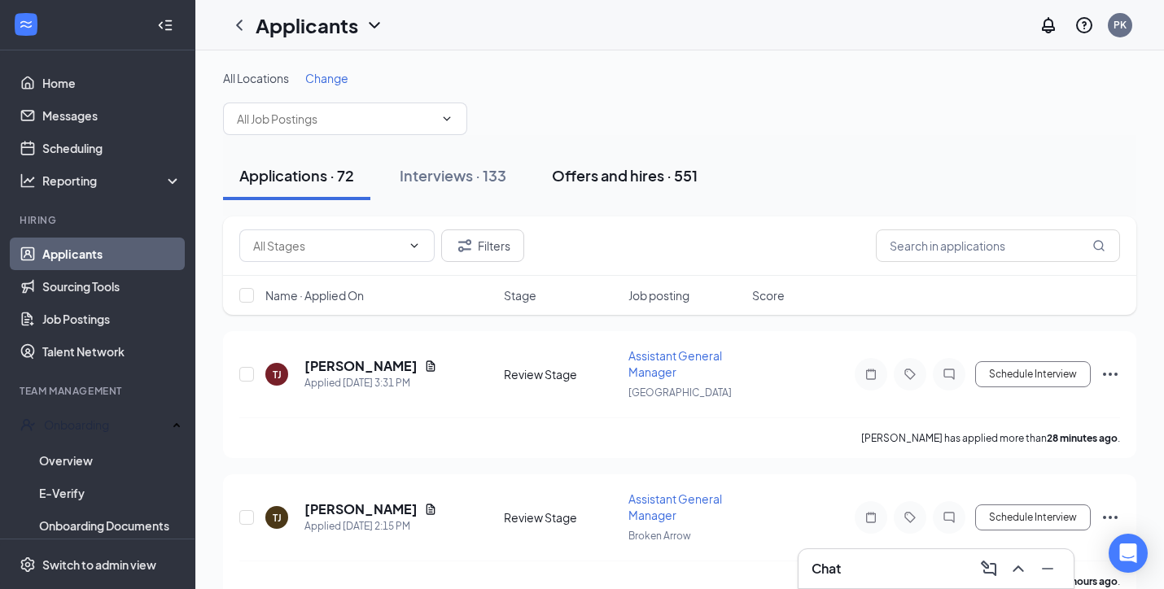
click at [570, 183] on div "Offers and hires · 551" at bounding box center [625, 175] width 146 height 20
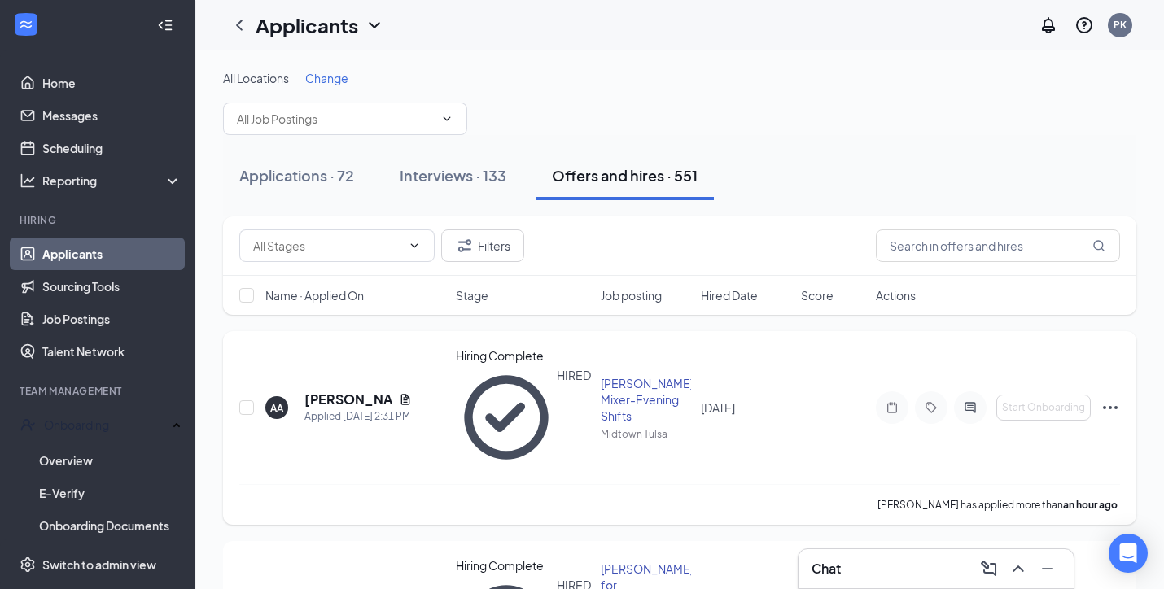
click at [1109, 406] on icon "Ellipses" at bounding box center [1110, 407] width 15 height 3
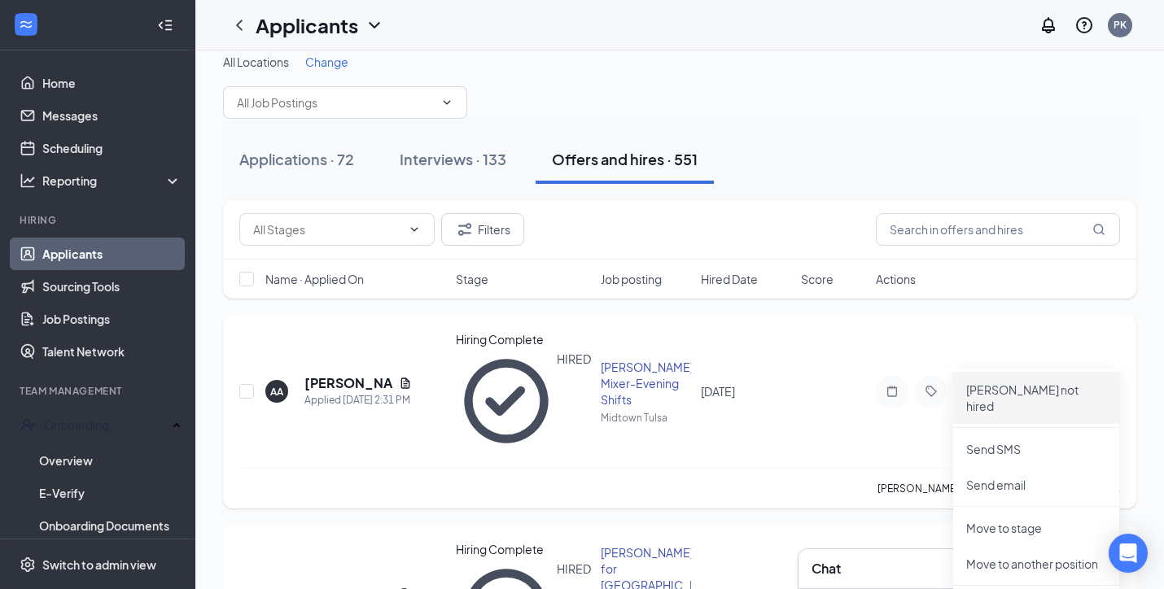
scroll to position [19, 0]
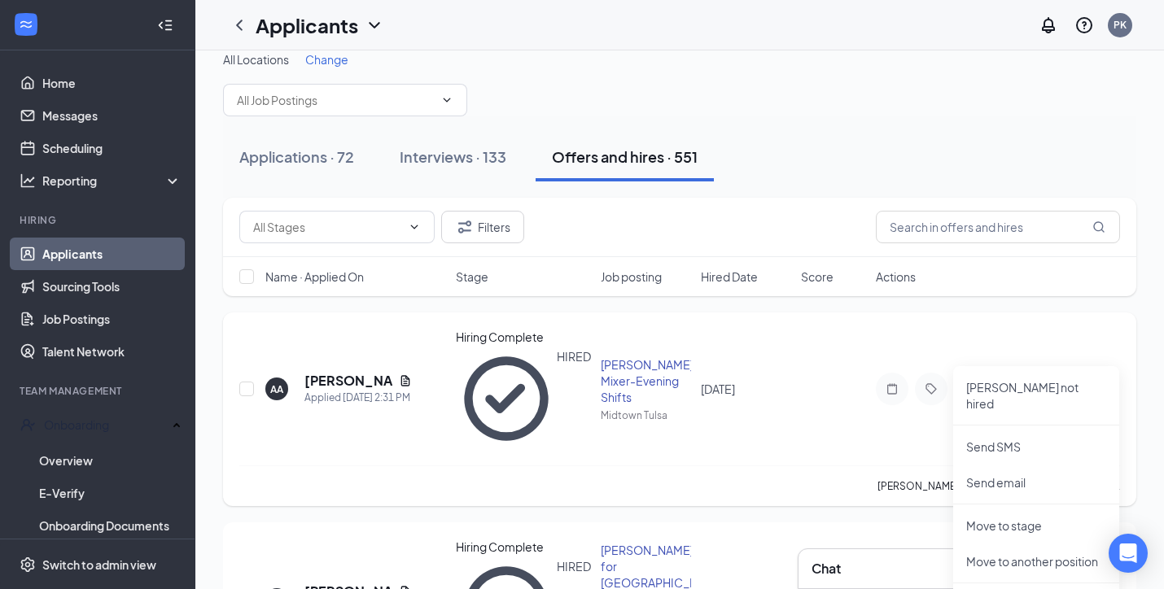
click at [1112, 379] on icon "Ellipses" at bounding box center [1111, 389] width 20 height 20
click at [1113, 379] on icon "Ellipses" at bounding box center [1111, 389] width 20 height 20
click at [1052, 392] on p "[PERSON_NAME] not hired" at bounding box center [1036, 395] width 140 height 33
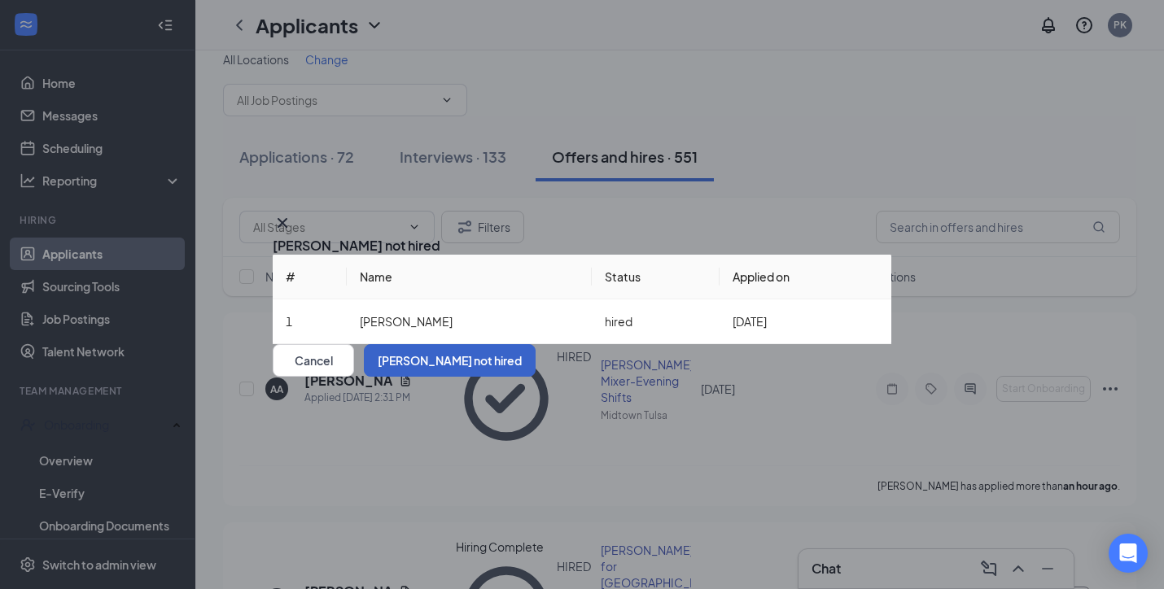
click at [536, 377] on button "[PERSON_NAME] not hired" at bounding box center [450, 360] width 172 height 33
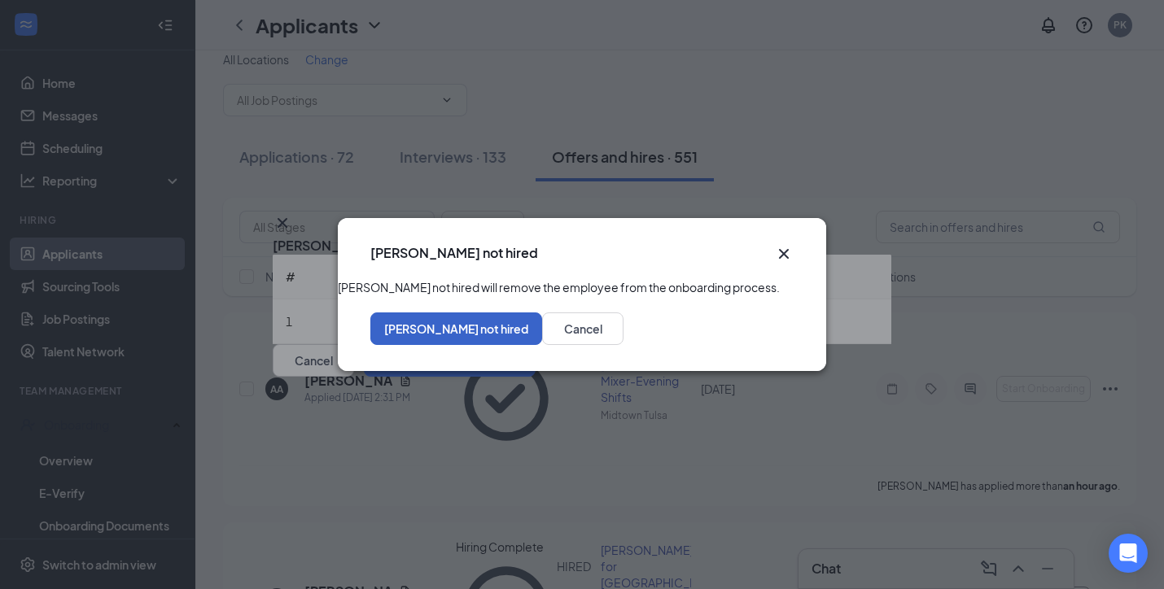
click at [542, 345] on button "[PERSON_NAME] not hired" at bounding box center [456, 329] width 172 height 33
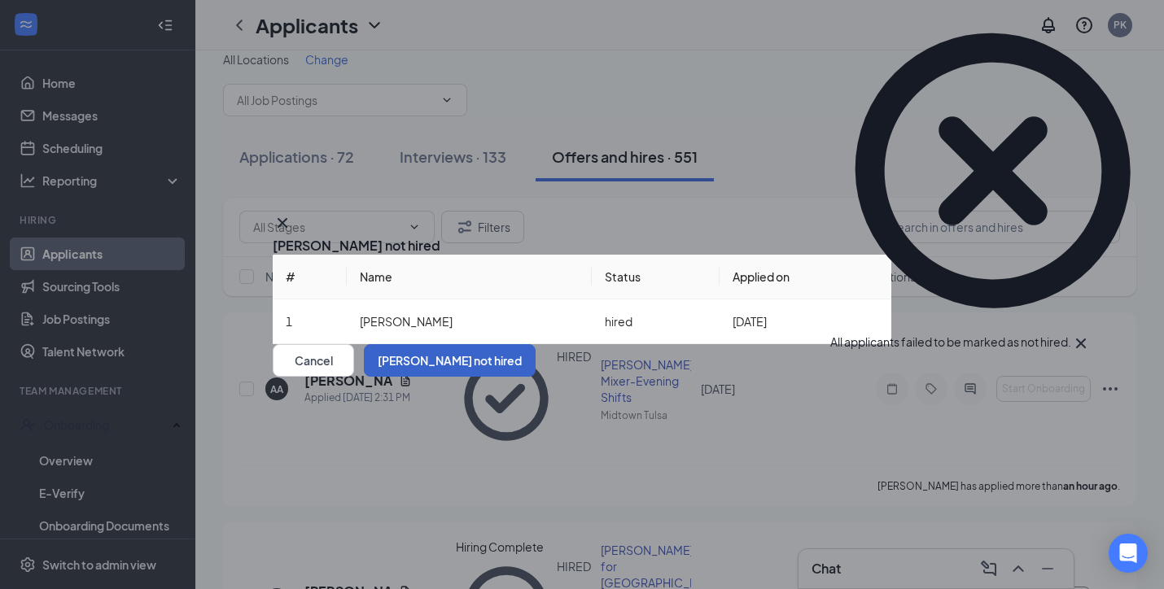
click at [536, 377] on button "[PERSON_NAME] not hired" at bounding box center [450, 360] width 172 height 33
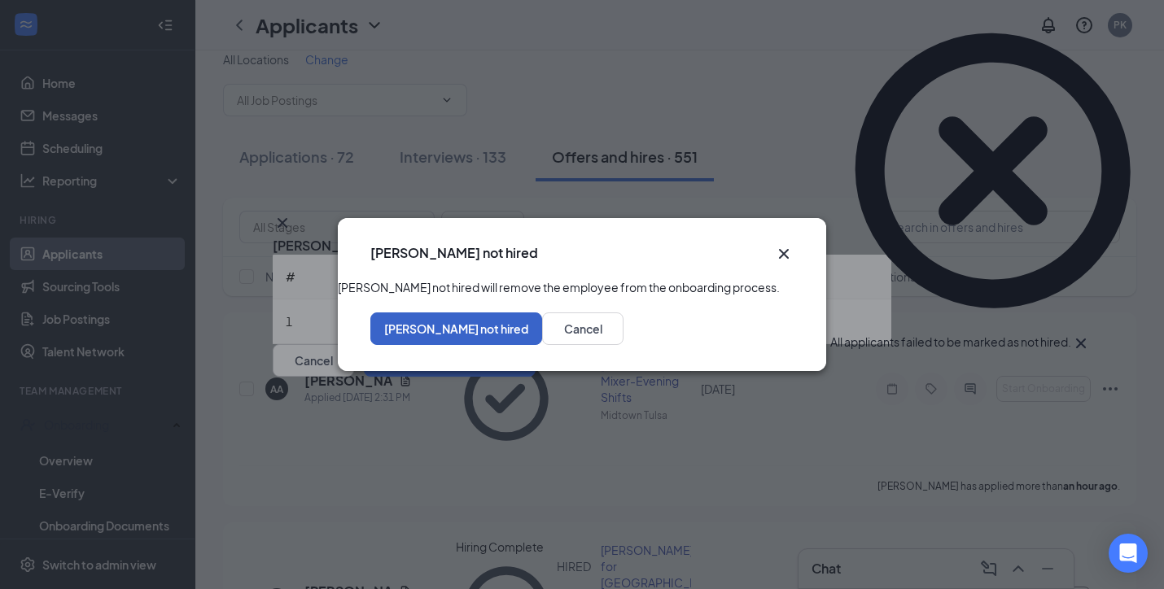
click at [542, 341] on button "[PERSON_NAME] not hired" at bounding box center [456, 329] width 172 height 33
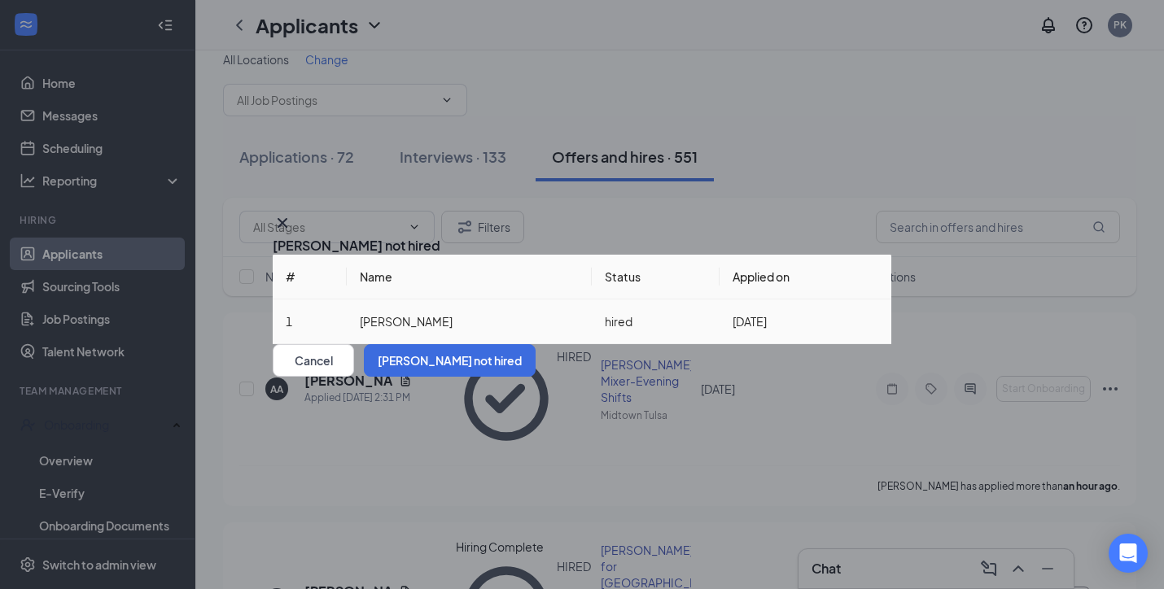
click at [746, 300] on td "Aug 26, 2025" at bounding box center [806, 322] width 172 height 45
click at [307, 300] on td "1" at bounding box center [310, 322] width 74 height 45
click at [536, 377] on button "[PERSON_NAME] not hired" at bounding box center [450, 360] width 172 height 33
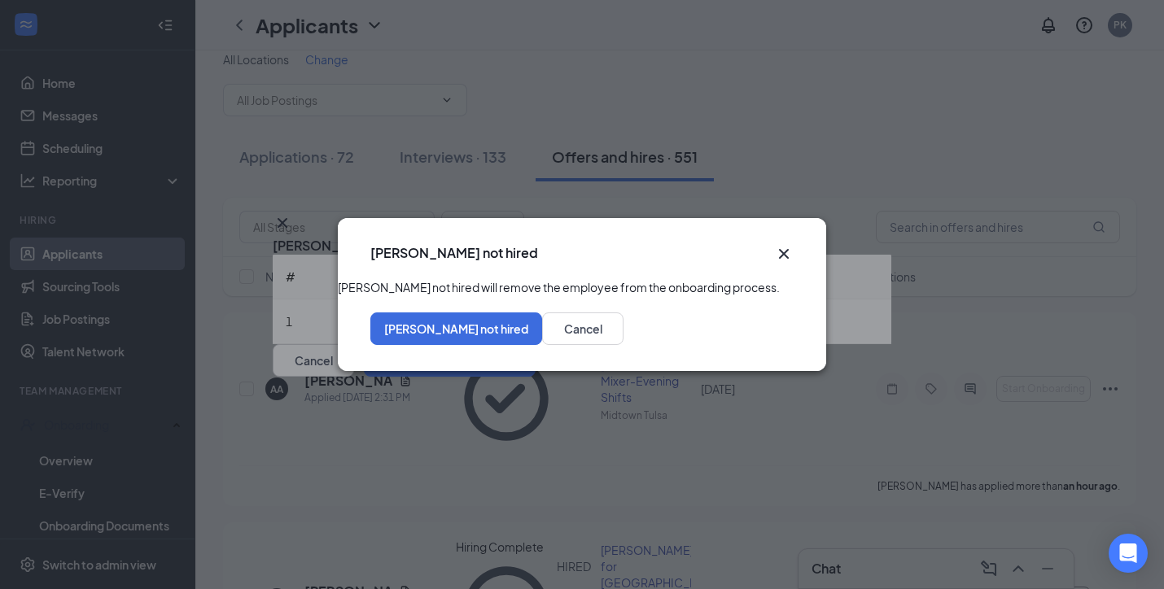
click at [856, 151] on div "Mark not hired Mark not hired will remove the employee from the onboarding proc…" at bounding box center [582, 294] width 1164 height 589
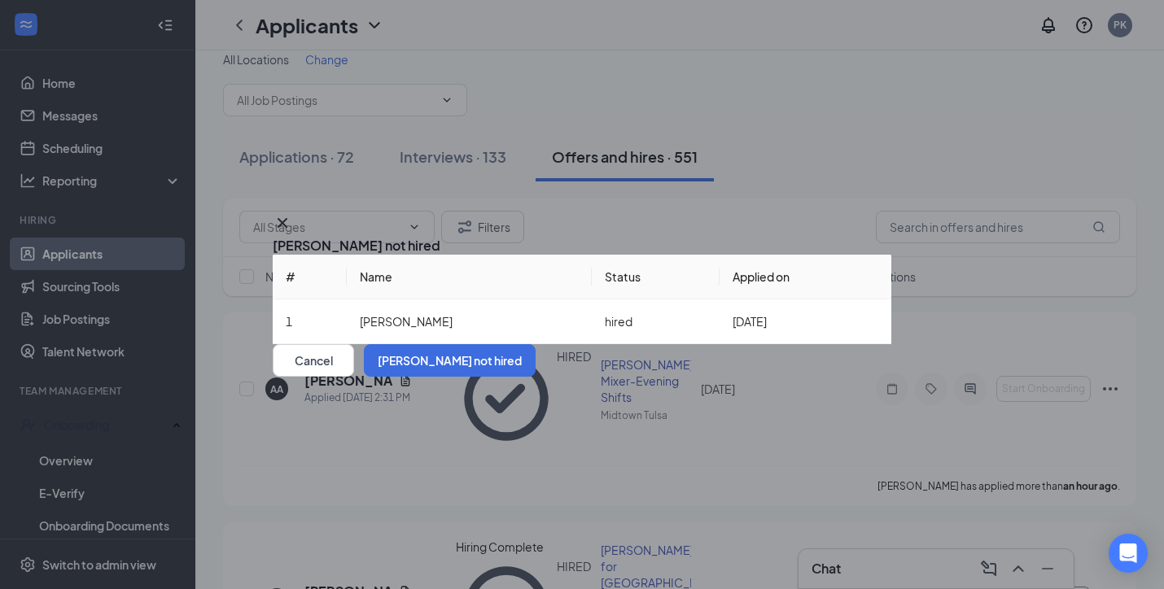
click at [292, 213] on icon "Cross" at bounding box center [283, 223] width 20 height 20
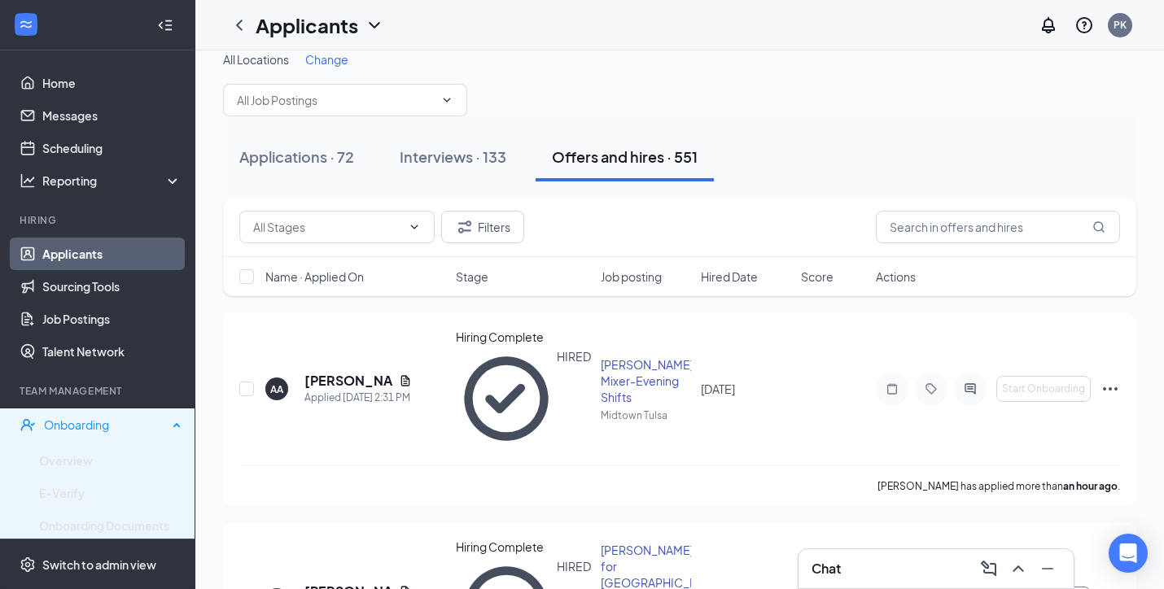
click at [75, 431] on div "Onboarding" at bounding box center [106, 425] width 124 height 16
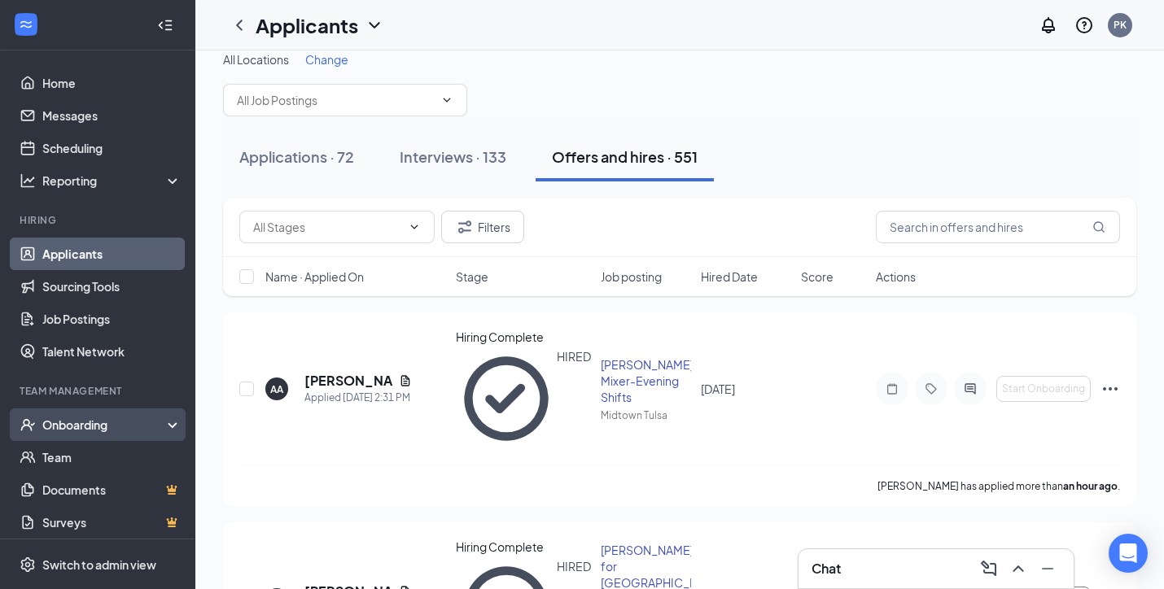
click at [75, 433] on div "Onboarding" at bounding box center [97, 425] width 195 height 33
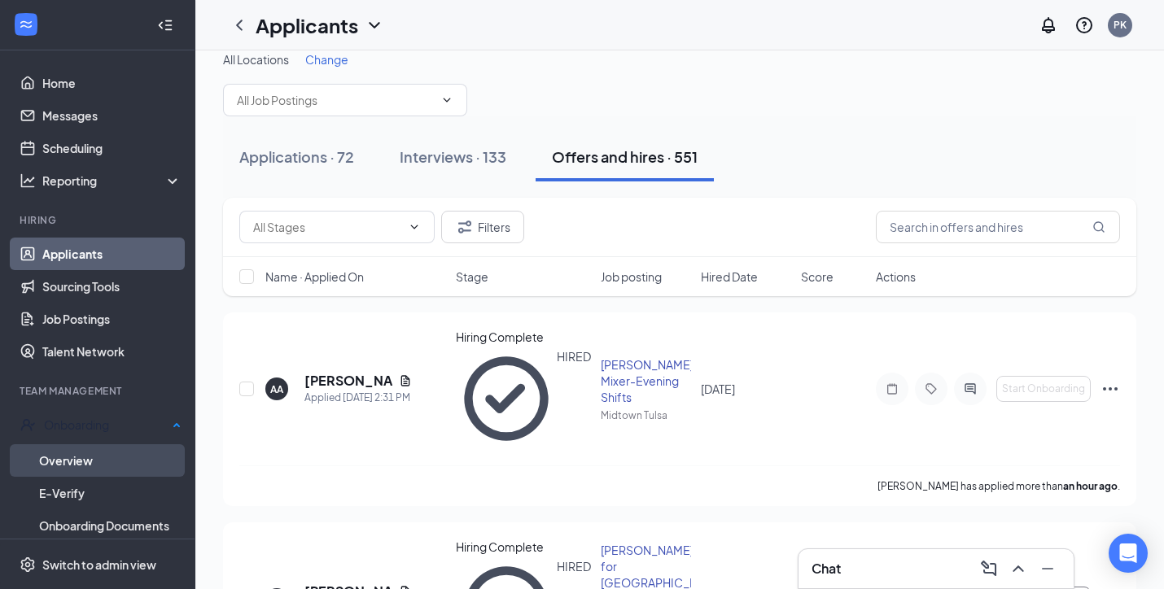
click at [77, 450] on link "Overview" at bounding box center [110, 460] width 142 height 33
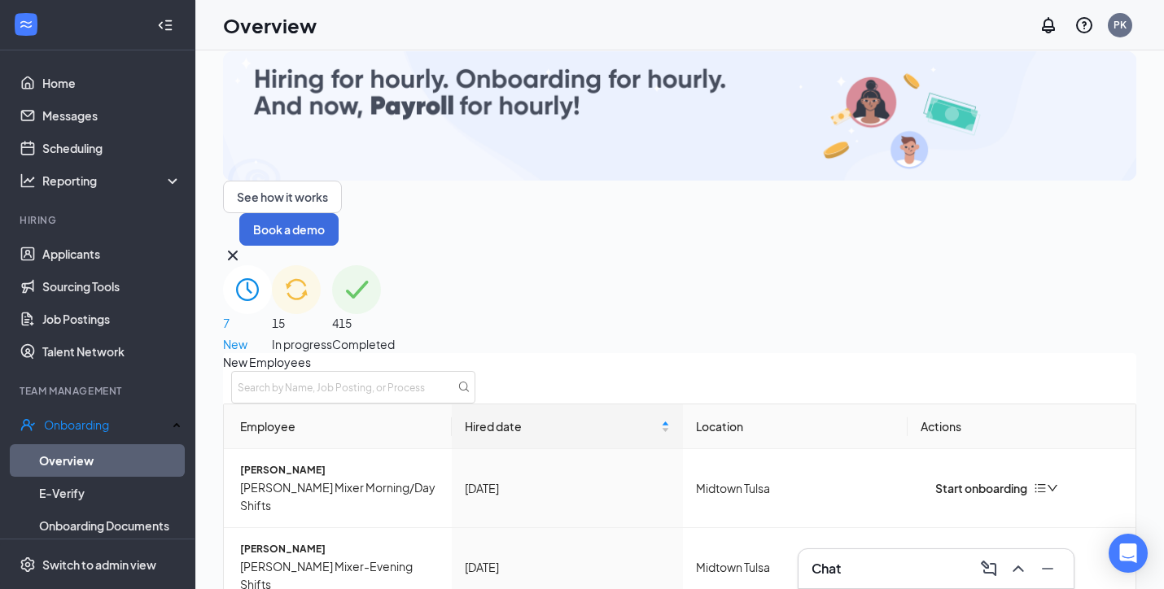
click at [332, 314] on span "15" at bounding box center [302, 323] width 60 height 18
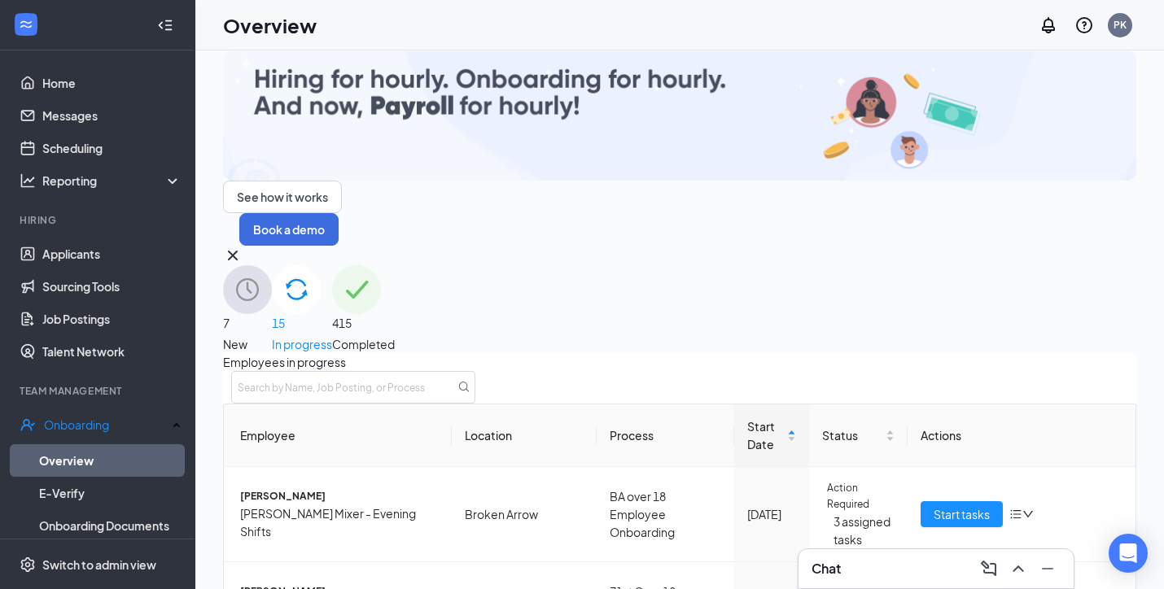
scroll to position [825, 0]
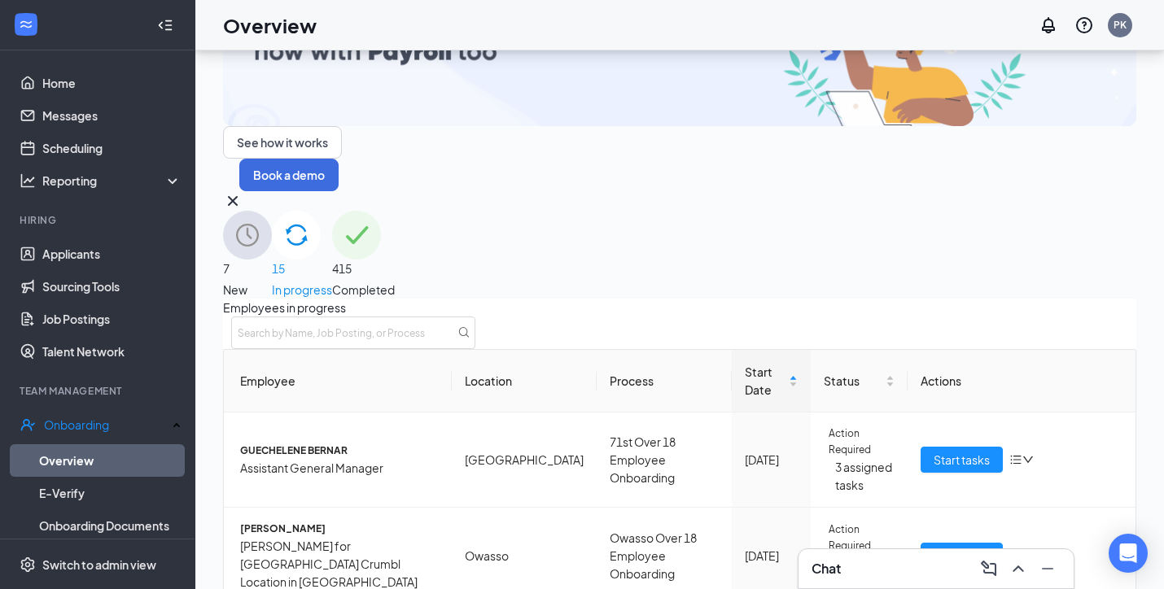
click at [272, 211] on div "7 New" at bounding box center [247, 255] width 49 height 88
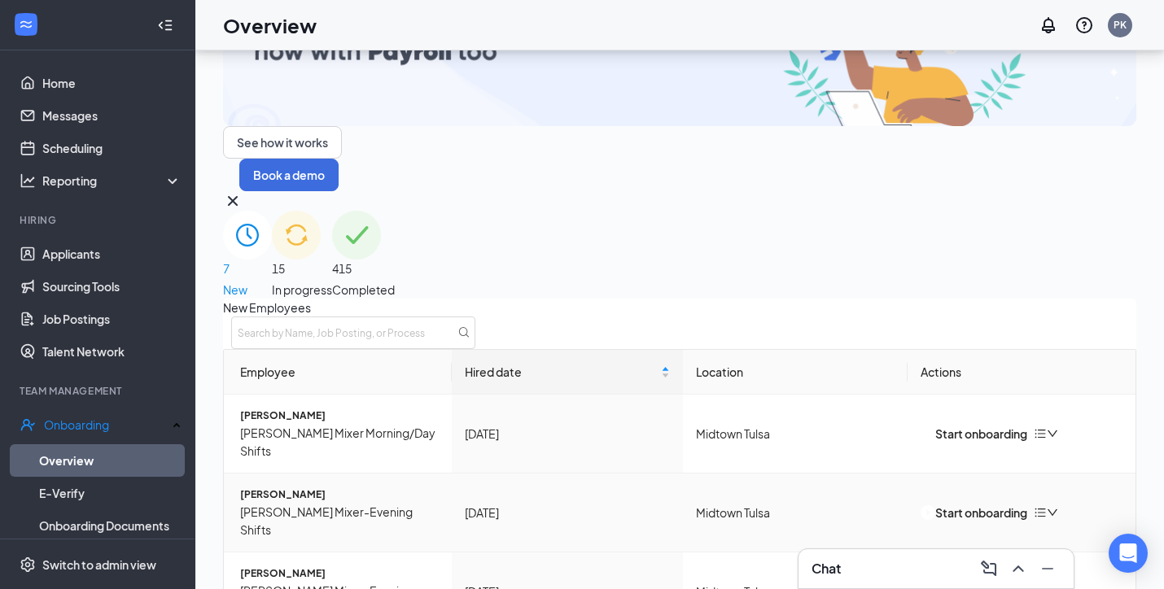
scroll to position [265, 0]
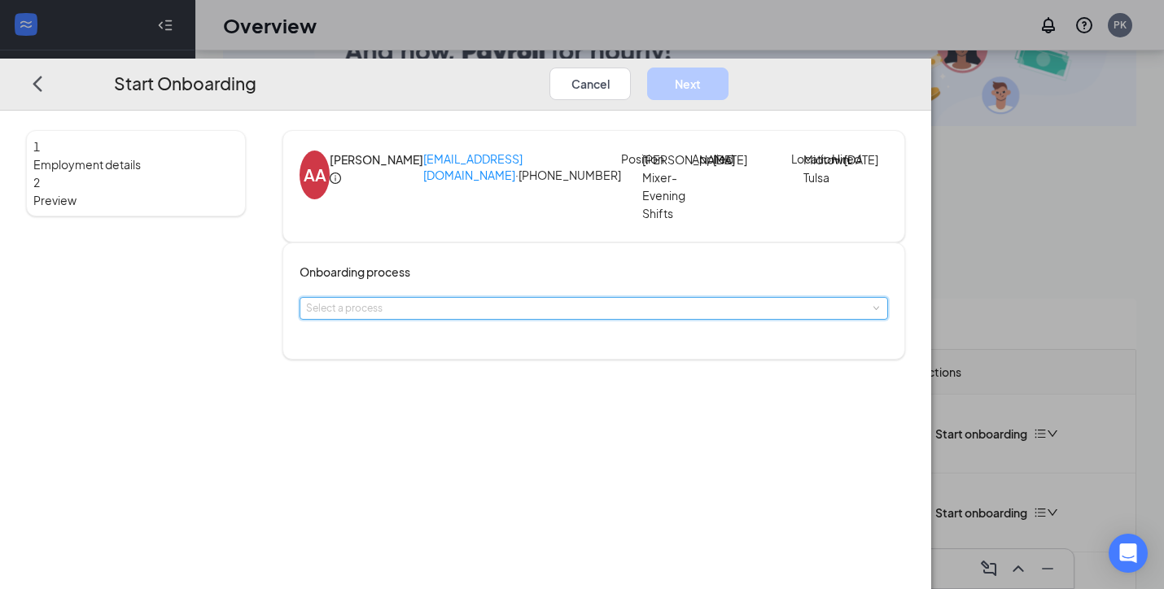
click at [538, 319] on div "Select a process" at bounding box center [594, 308] width 576 height 21
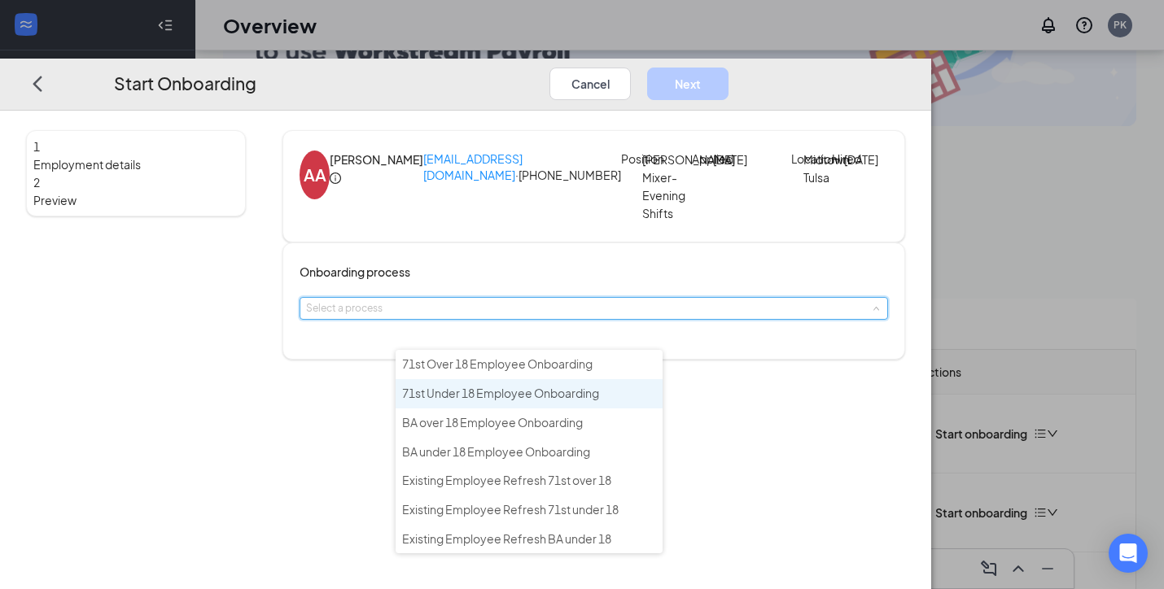
scroll to position [216, 0]
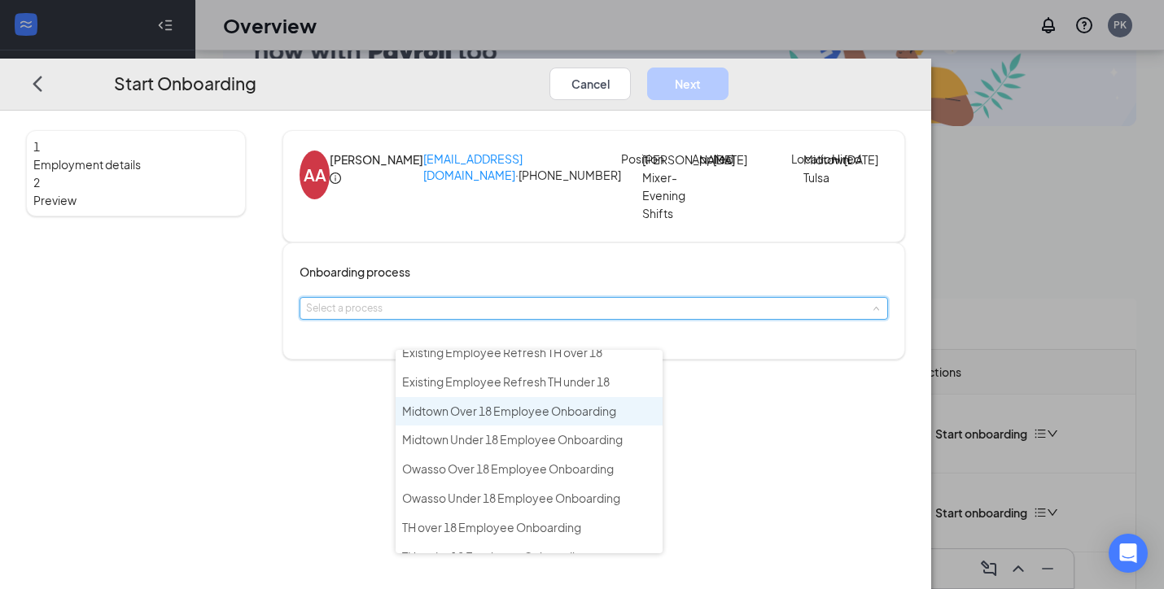
click at [554, 404] on span "Midtown Over 18 Employee Onboarding" at bounding box center [509, 411] width 214 height 15
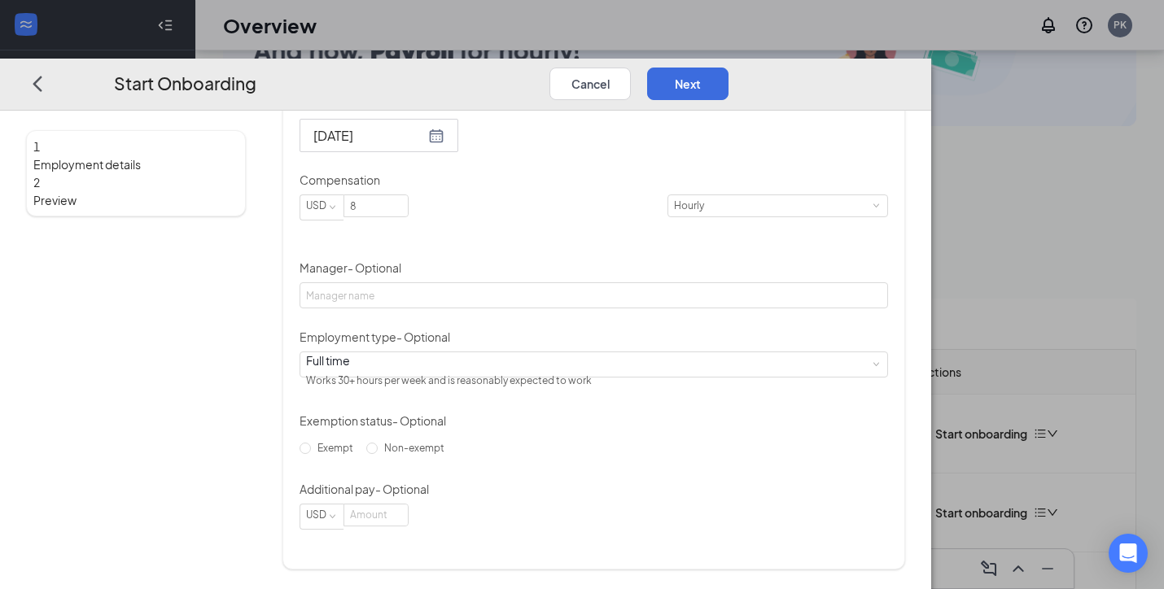
scroll to position [442, 0]
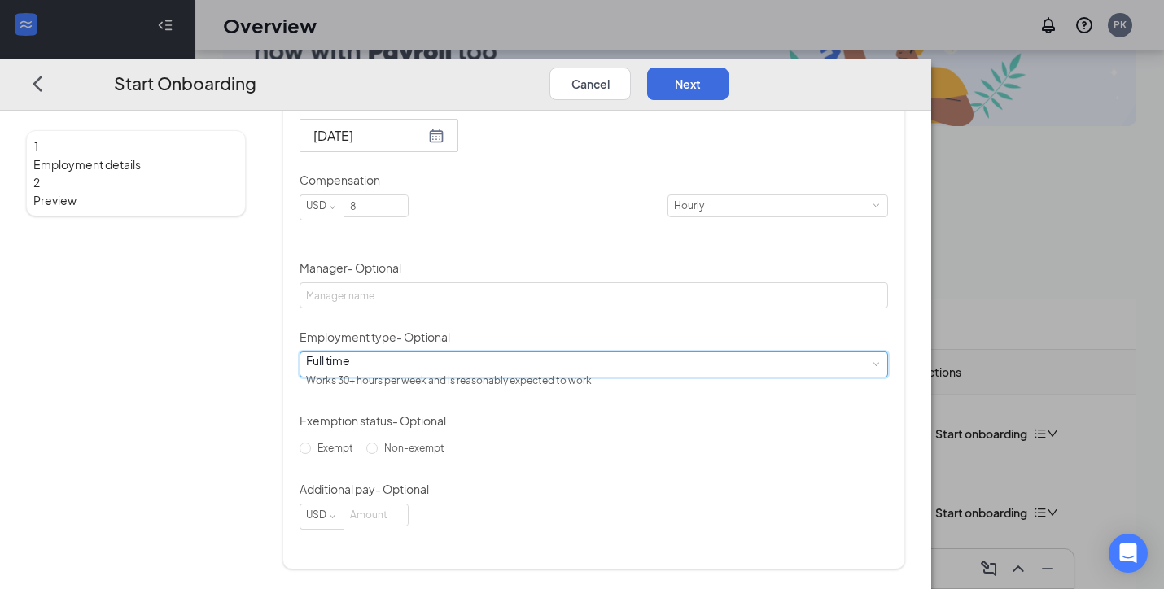
click at [872, 365] on span at bounding box center [875, 364] width 7 height 7
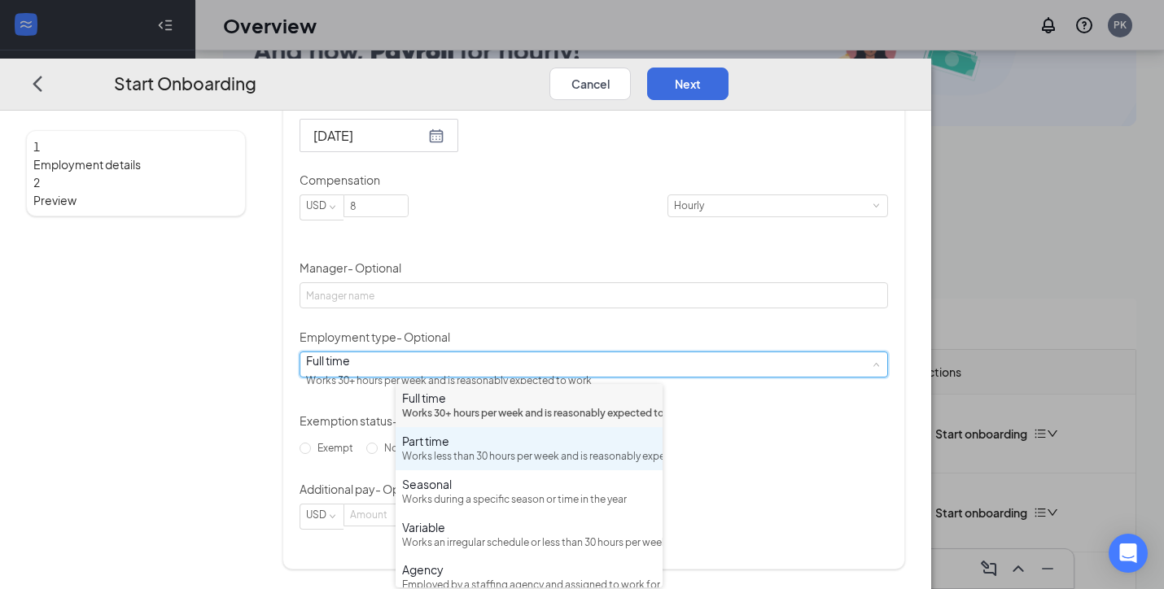
click at [584, 465] on div "Works less than 30 hours per week and is reasonably expected to work" at bounding box center [529, 456] width 254 height 15
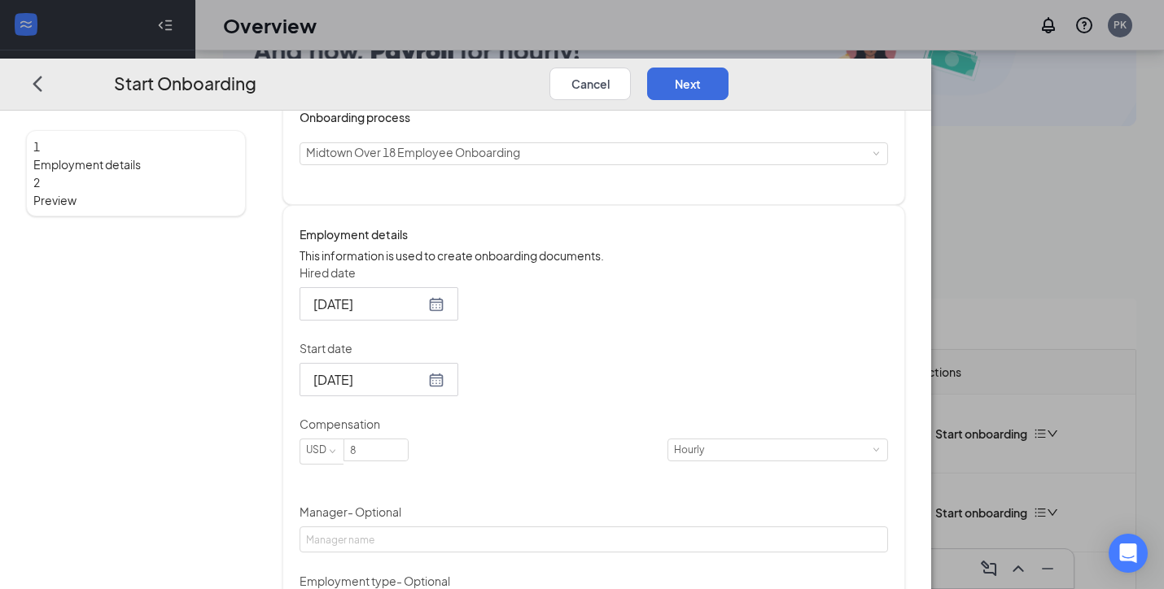
scroll to position [153, 0]
click at [729, 68] on button "Next" at bounding box center [687, 84] width 81 height 33
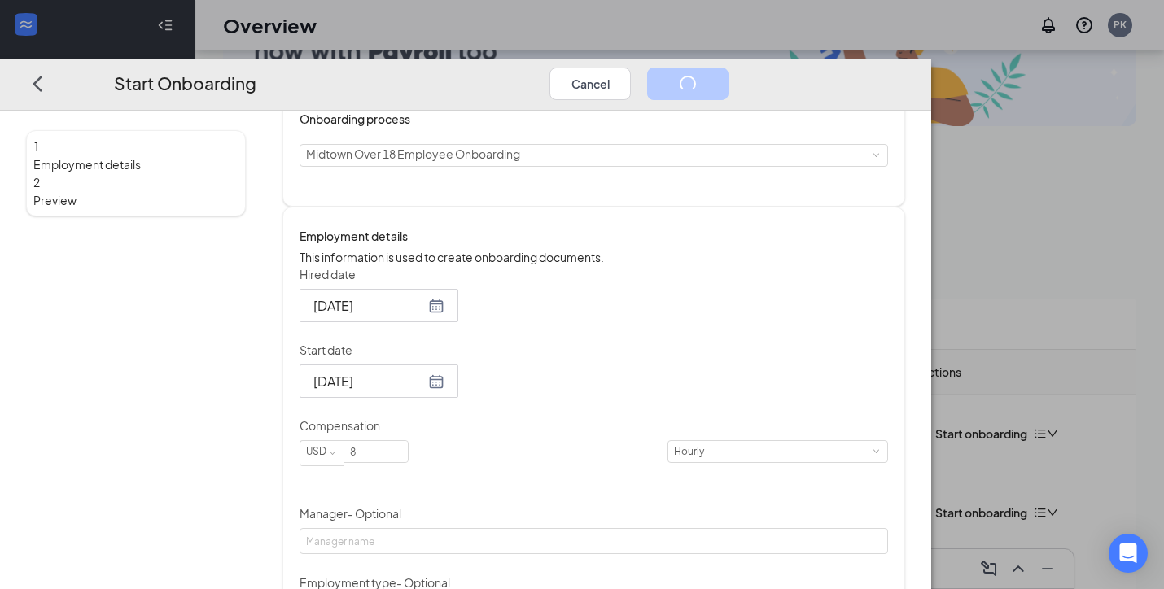
scroll to position [0, 0]
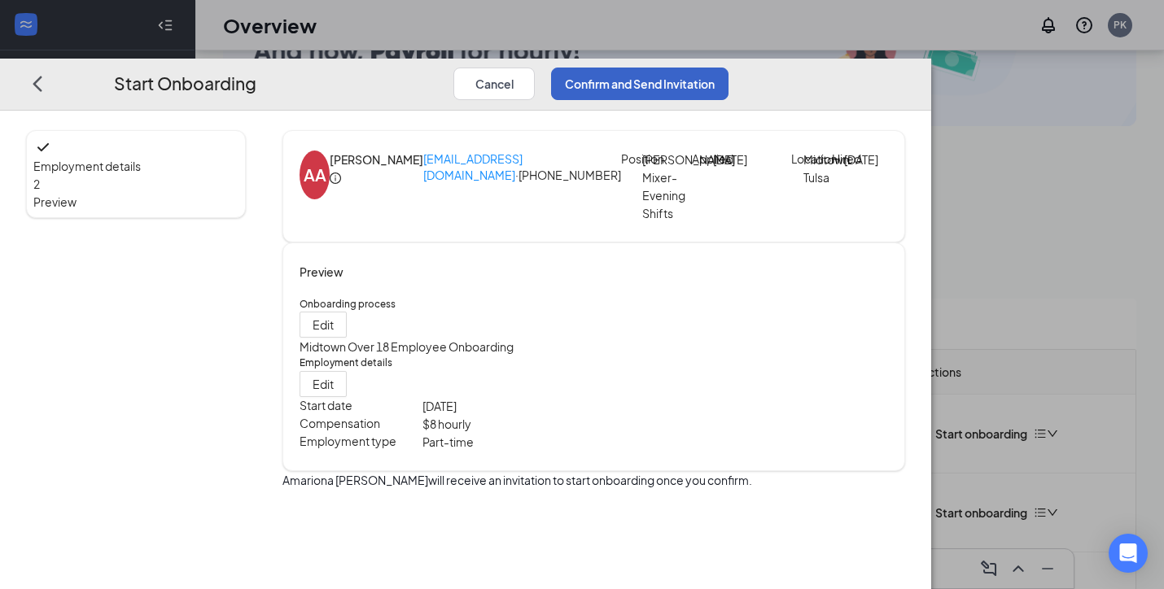
click at [729, 68] on button "Confirm and Send Invitation" at bounding box center [639, 84] width 177 height 33
